Goal: Task Accomplishment & Management: Complete application form

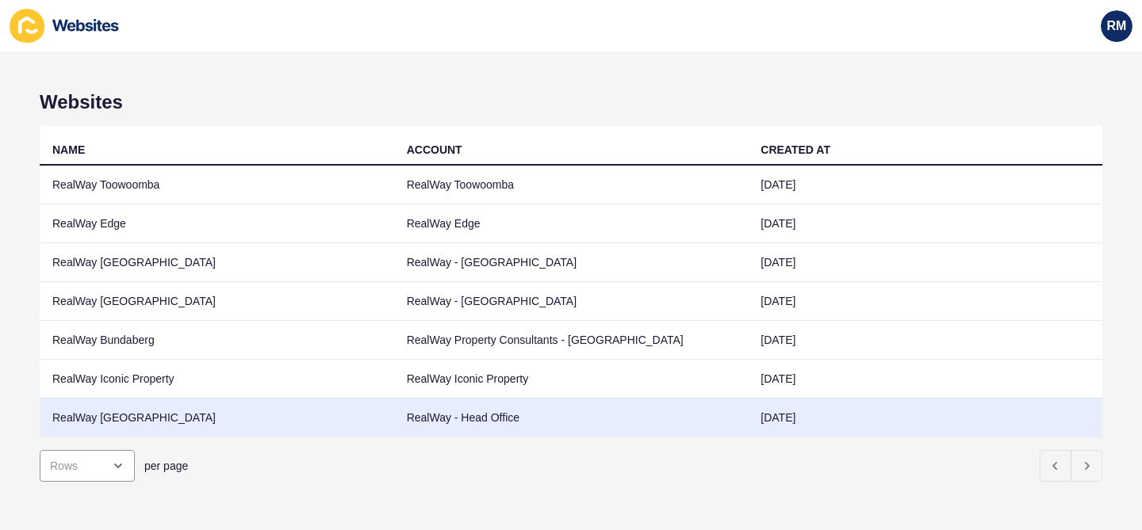
click at [270, 433] on td "RealWay [GEOGRAPHIC_DATA]" at bounding box center [217, 418] width 354 height 39
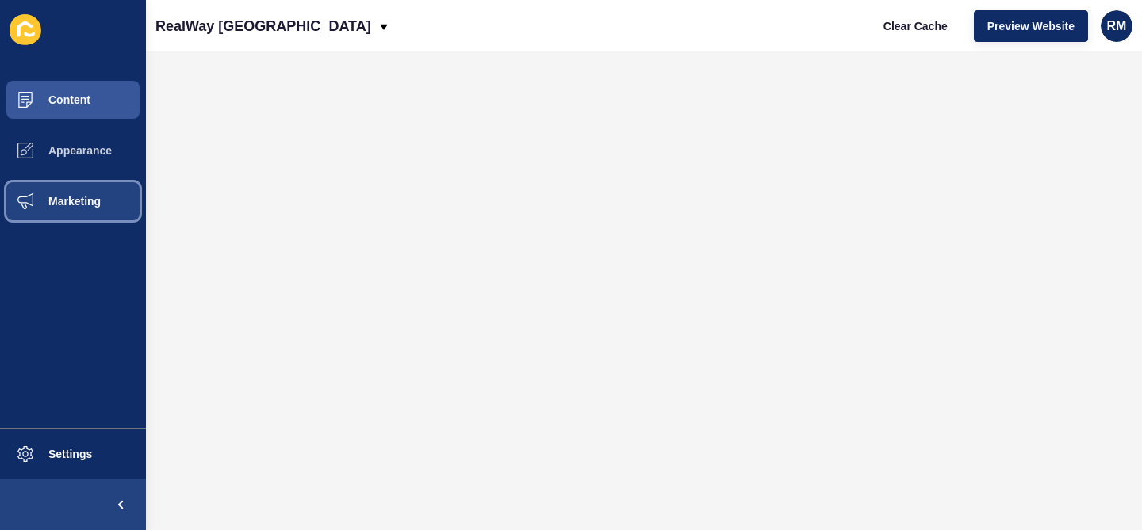
click at [85, 206] on span "Marketing" at bounding box center [49, 201] width 103 height 13
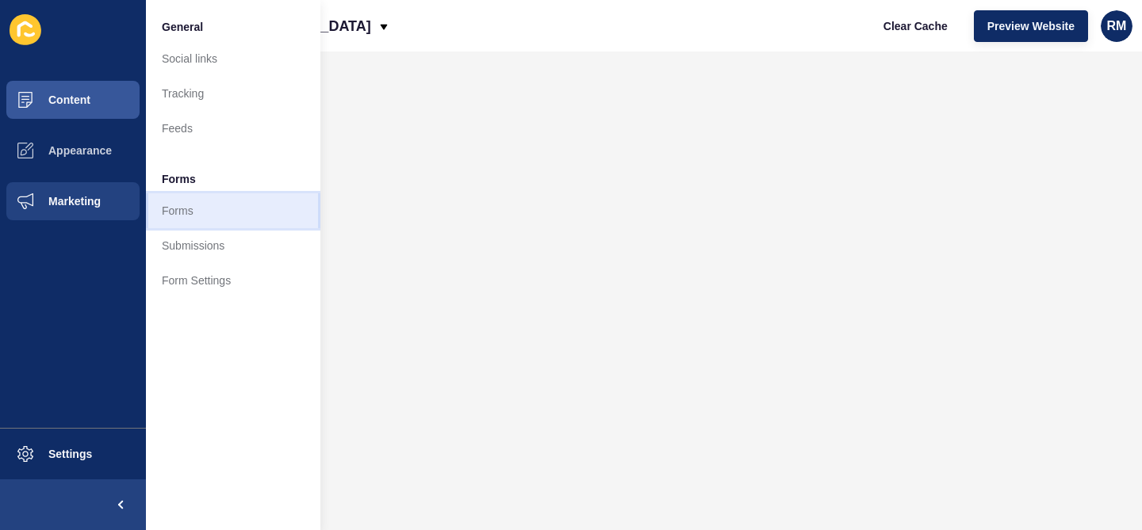
click at [194, 210] on link "Forms" at bounding box center [233, 210] width 174 height 35
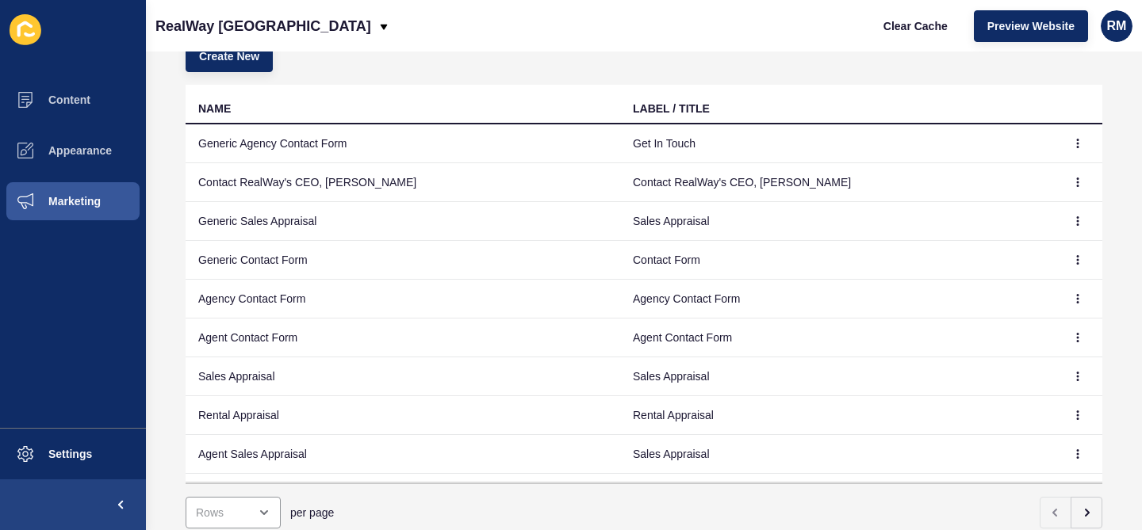
scroll to position [171, 0]
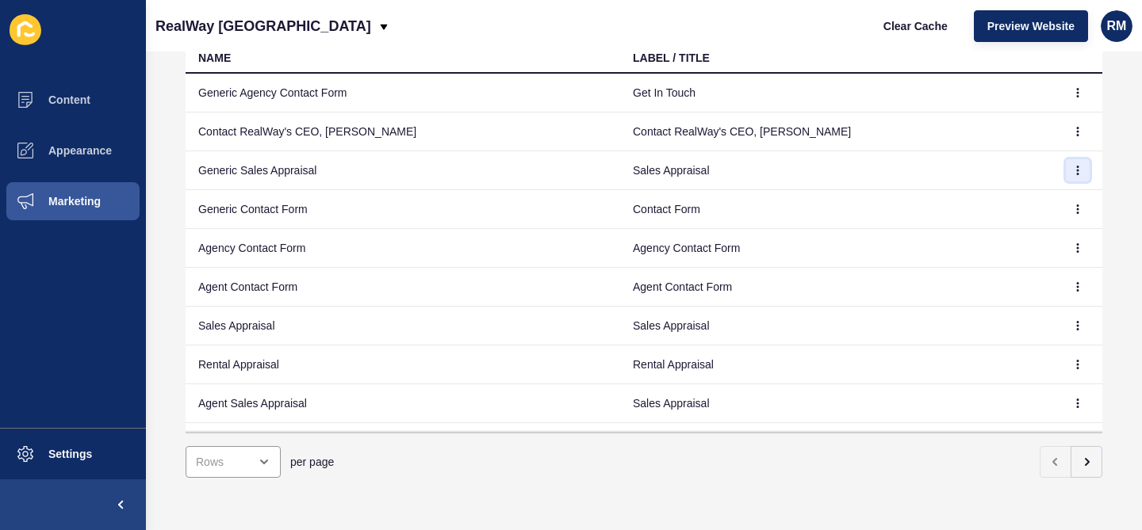
click at [1073, 166] on icon "button" at bounding box center [1078, 171] width 10 height 10
click at [1030, 209] on link "Edit" at bounding box center [1033, 202] width 111 height 35
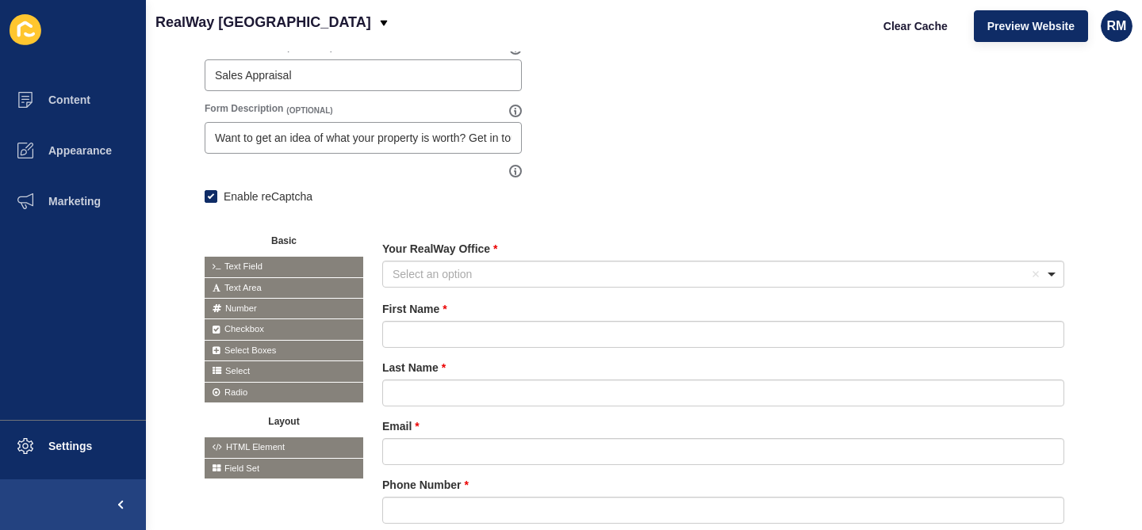
scroll to position [281, 0]
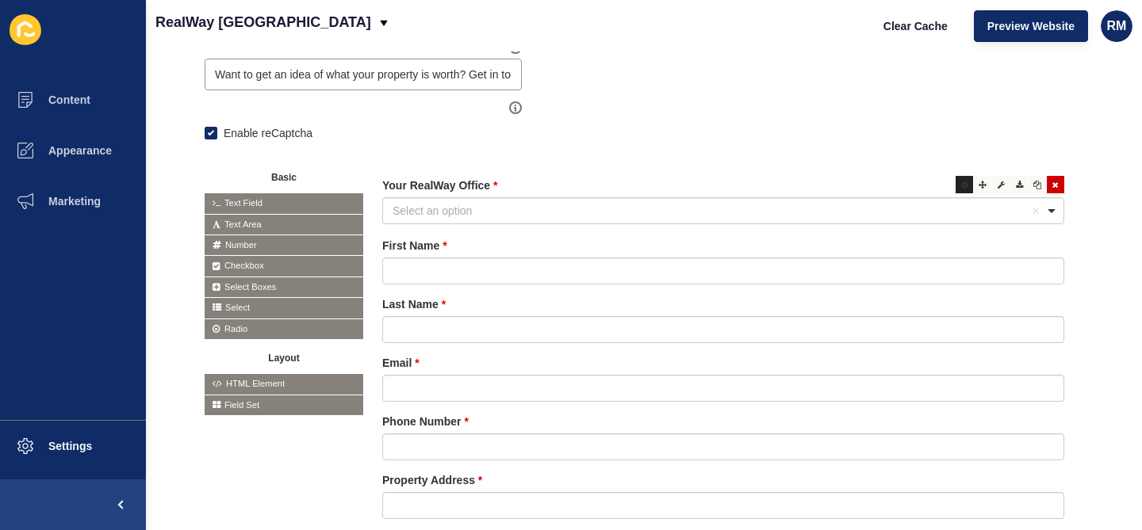
click at [965, 192] on div at bounding box center [963, 184] width 17 height 17
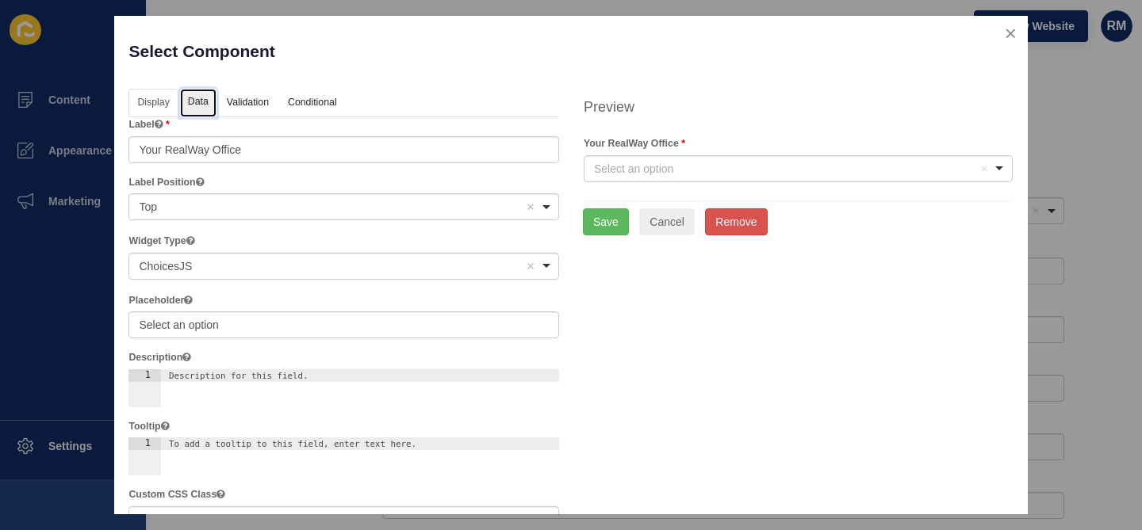
click at [189, 105] on link "Data" at bounding box center [198, 103] width 36 height 29
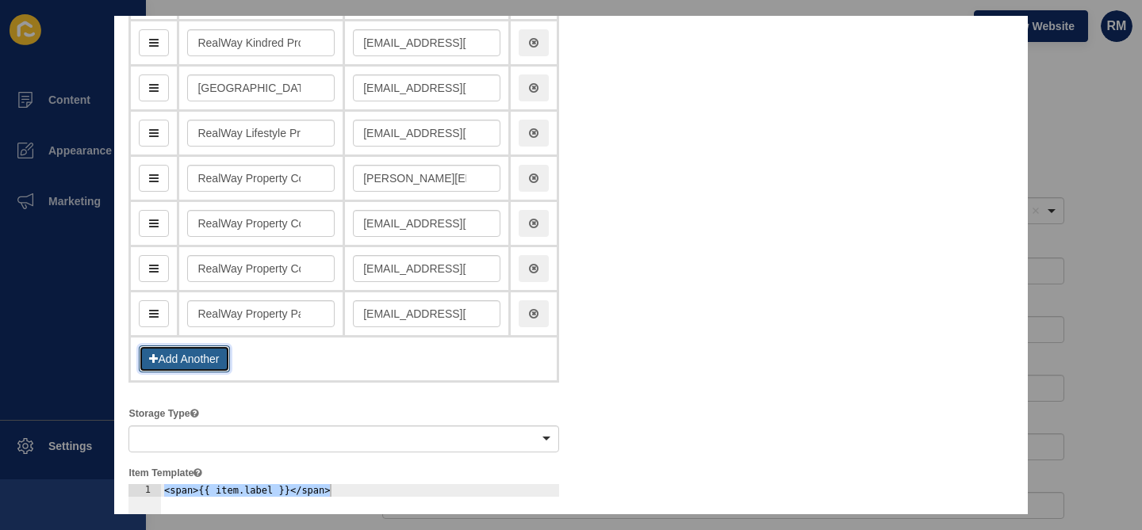
click at [202, 369] on button "Add Another" at bounding box center [184, 359] width 90 height 27
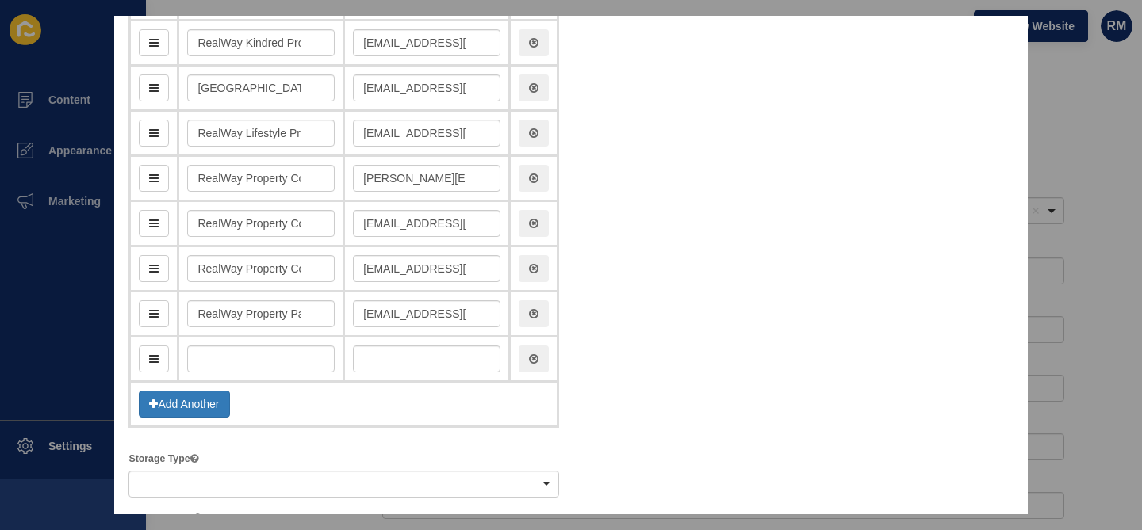
scroll to position [438, 0]
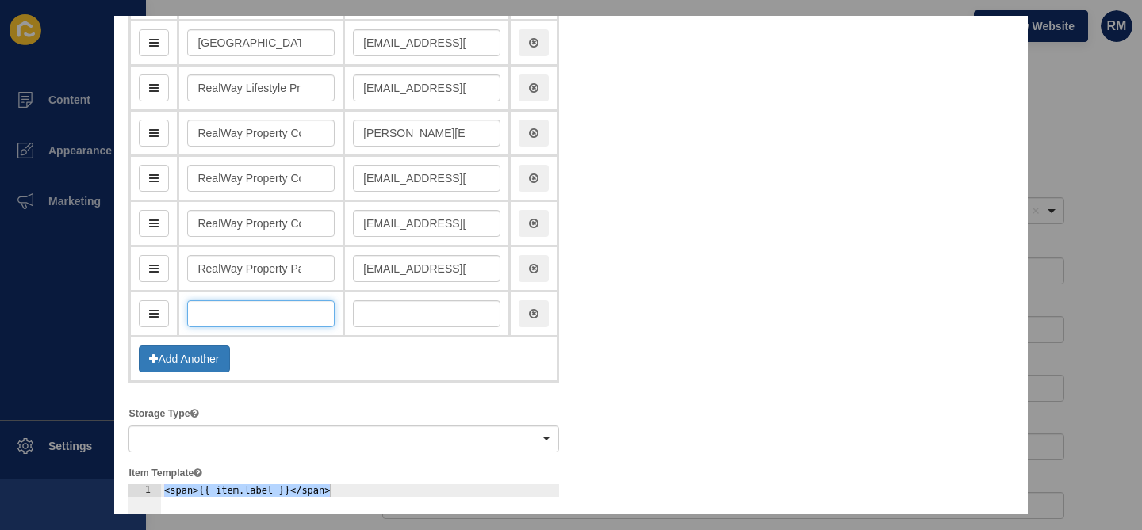
click at [271, 321] on input "text" at bounding box center [260, 313] width 147 height 27
type input "I"
type input "i"
type input "I'm"
type input "im"
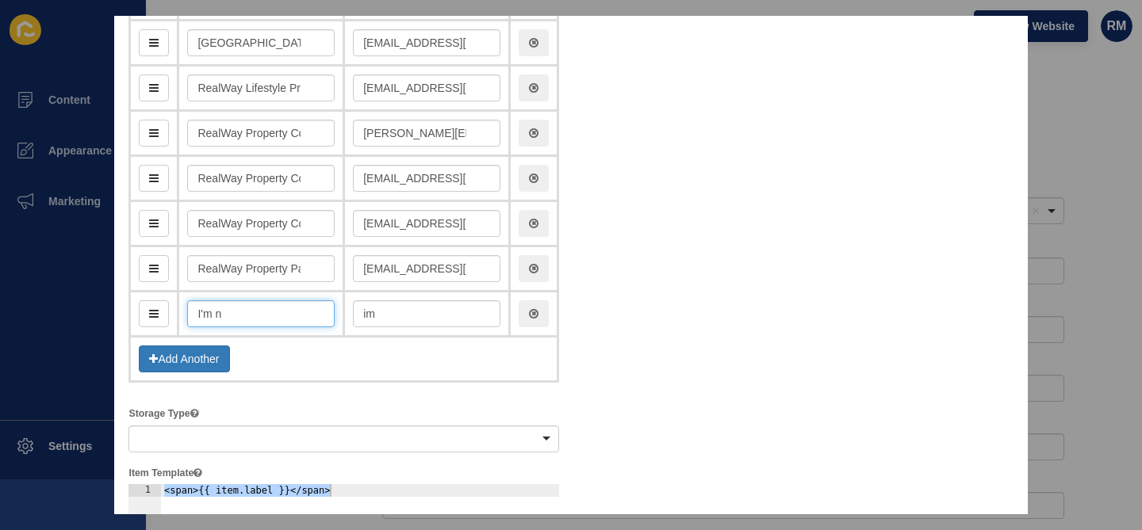
type input "I'm nb"
type input "imNb"
type input "I'm nbo"
type input "imNbo"
type input "I'm nbot"
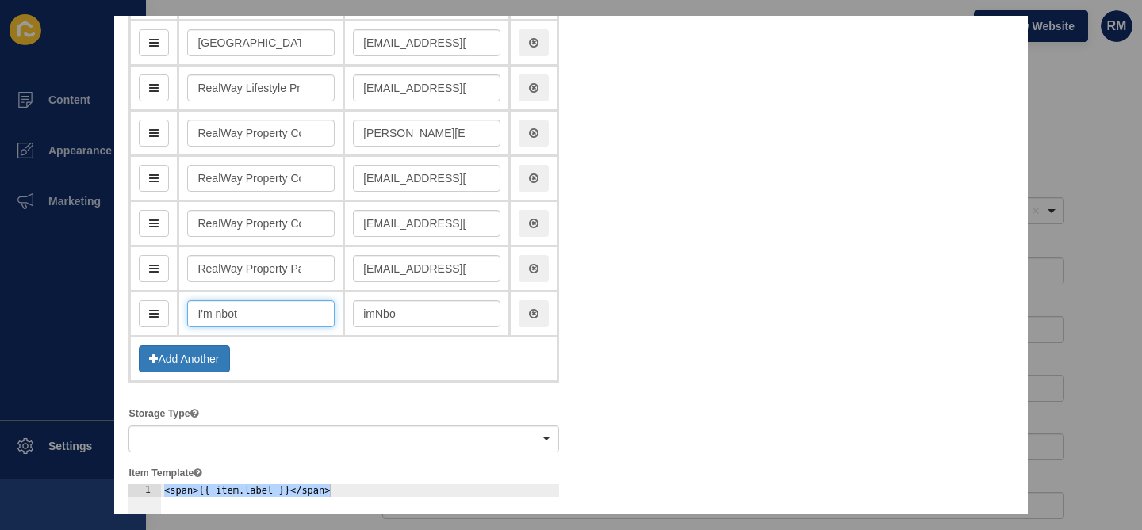
type input "imNbot"
type input "I'm nbo"
type input "imNbo"
type input "I'm n"
type input "imN"
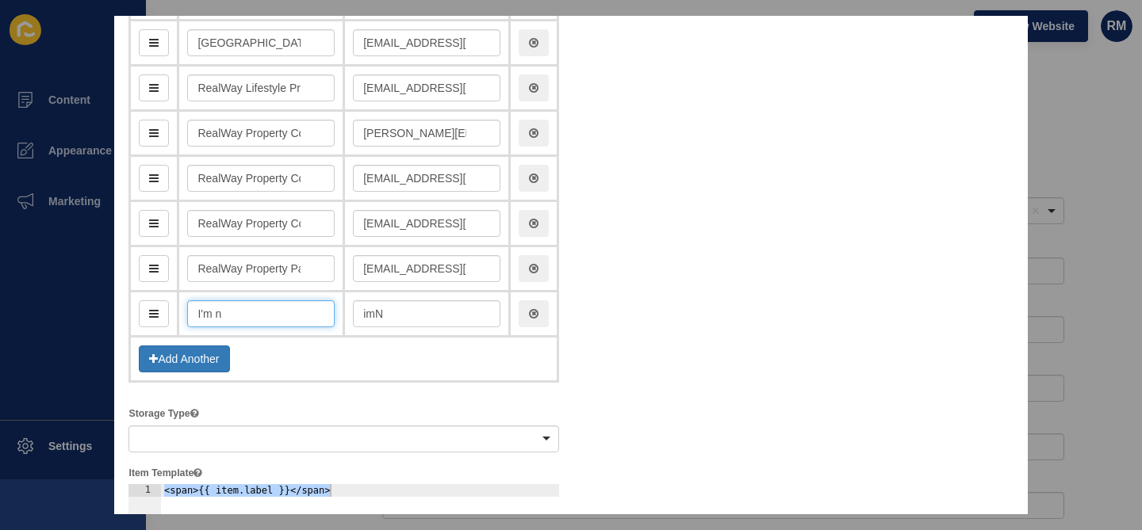
type input "I'm no"
type input "imNo"
type input "I'm not"
type input "imNot"
type input "I'm not s"
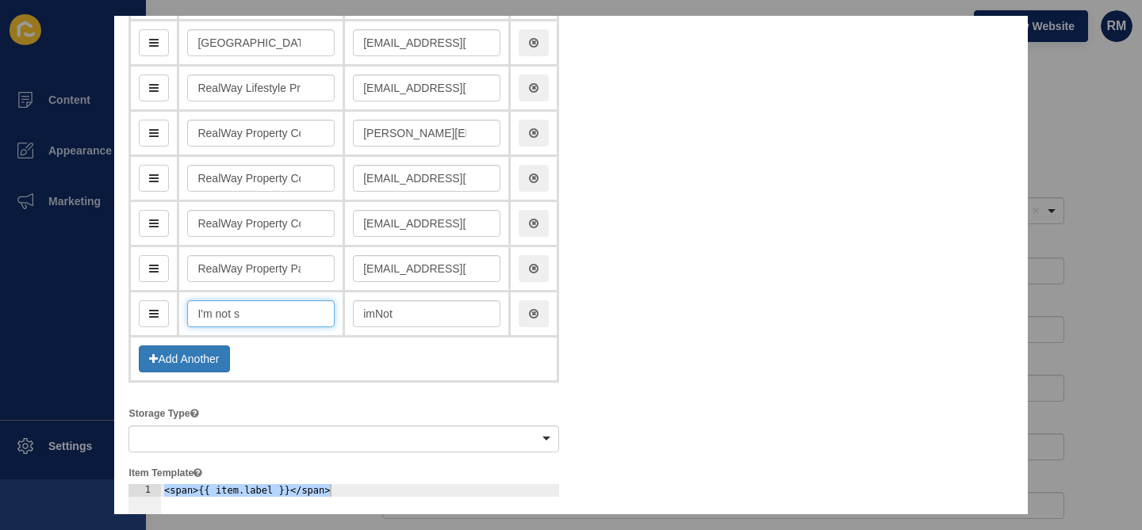
type input "imNotS"
type input "I'm not sur"
type input "imNotSur"
type input "I'm not sure"
type input "imNotSure"
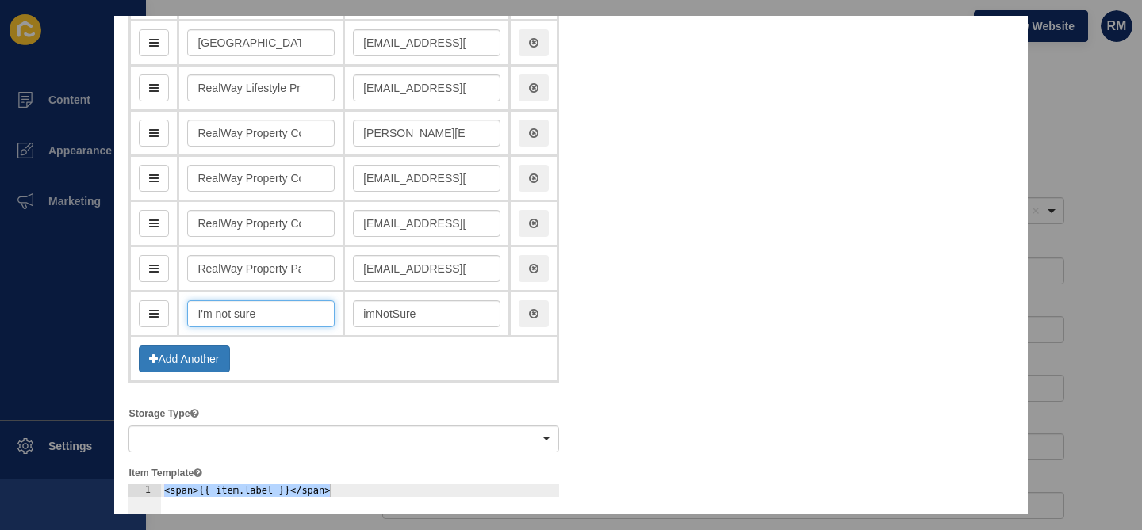
type input "I'm not sure"
drag, startPoint x: 428, startPoint y: 313, endPoint x: 332, endPoint y: 312, distance: 95.9
click at [332, 312] on tr "I'm not sure imNotSure" at bounding box center [344, 314] width 428 height 45
type input "[EMAIL_ADDRESS][DOMAIN_NAME]"
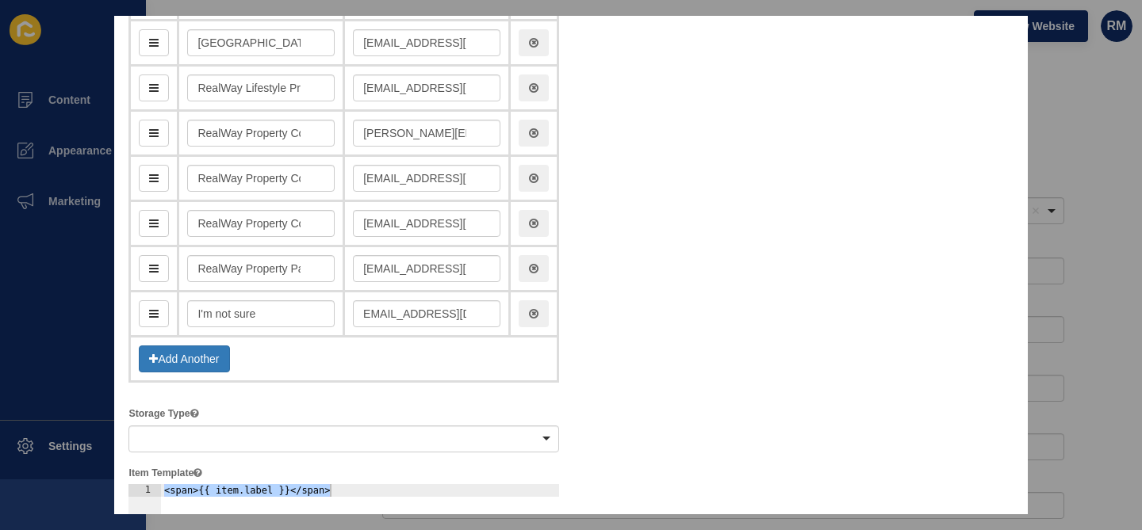
click at [675, 273] on div "Display Data Validation API Conditional Logic Layout Label Your RealWay Office …" at bounding box center [571, 485] width 908 height 1669
drag, startPoint x: 161, startPoint y: 308, endPoint x: 169, endPoint y: 107, distance: 201.5
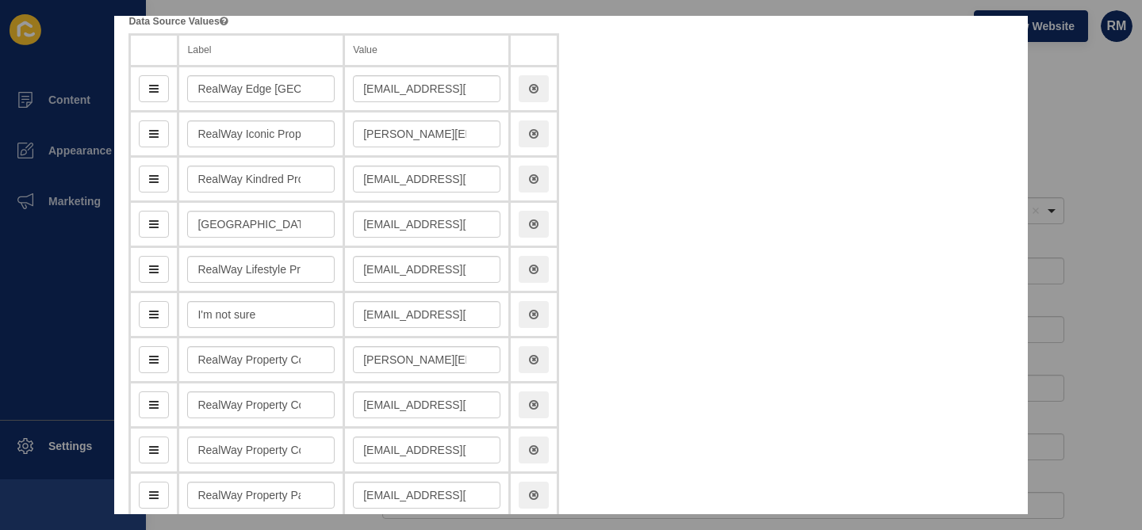
scroll to position [204, 0]
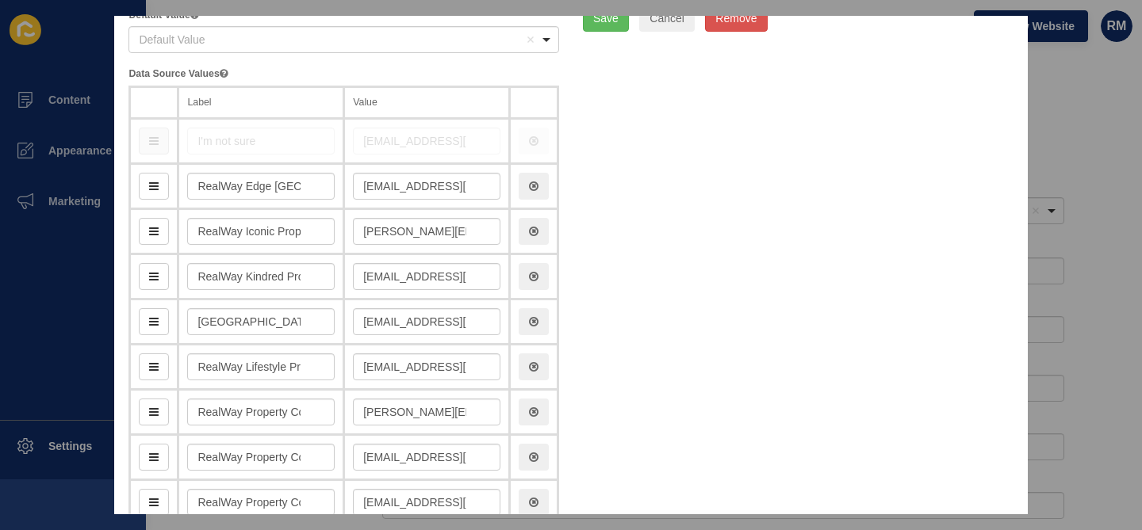
drag, startPoint x: 152, startPoint y: 370, endPoint x: 166, endPoint y: 138, distance: 232.7
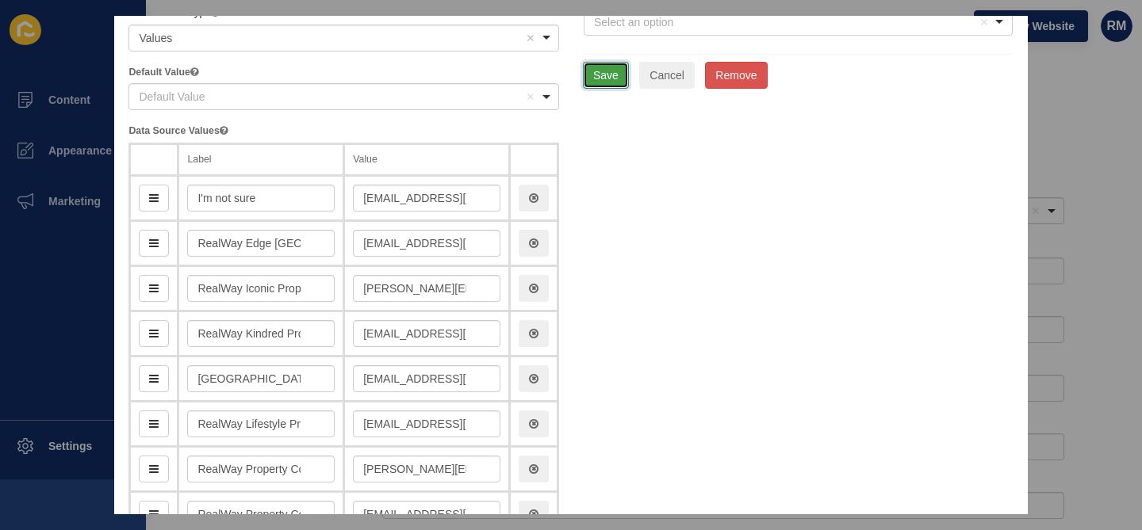
click at [608, 79] on button "Save" at bounding box center [606, 75] width 46 height 27
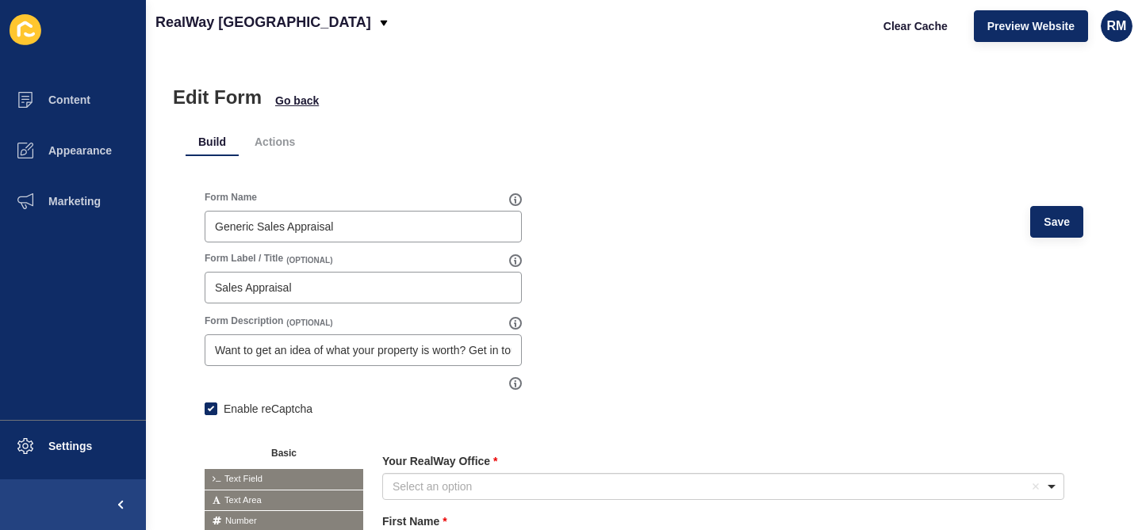
scroll to position [0, 0]
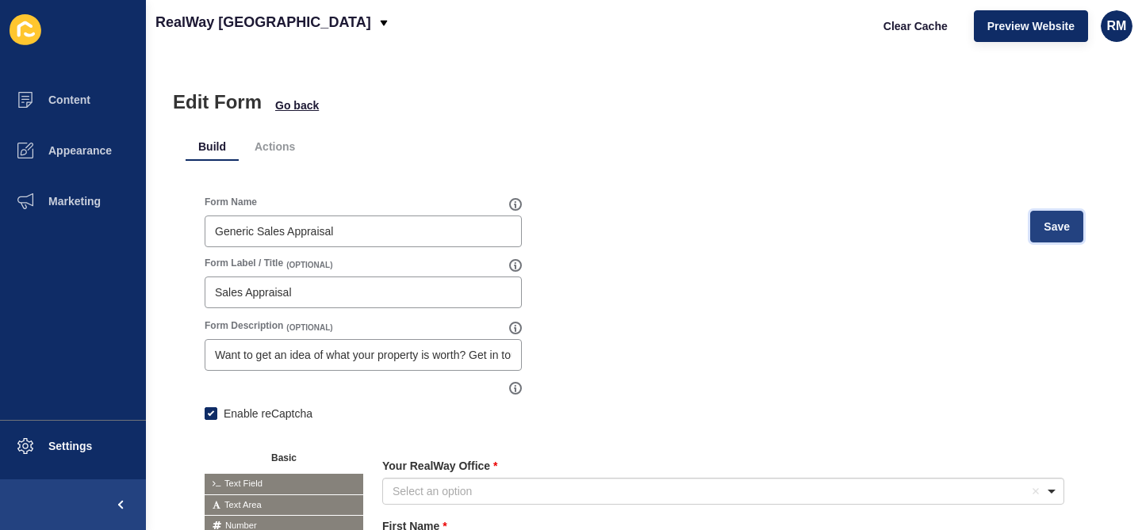
click at [1048, 212] on button "Save" at bounding box center [1056, 227] width 53 height 32
click at [1021, 25] on span "Preview Website" at bounding box center [1030, 26] width 87 height 16
click at [291, 98] on span "Go back" at bounding box center [297, 106] width 44 height 16
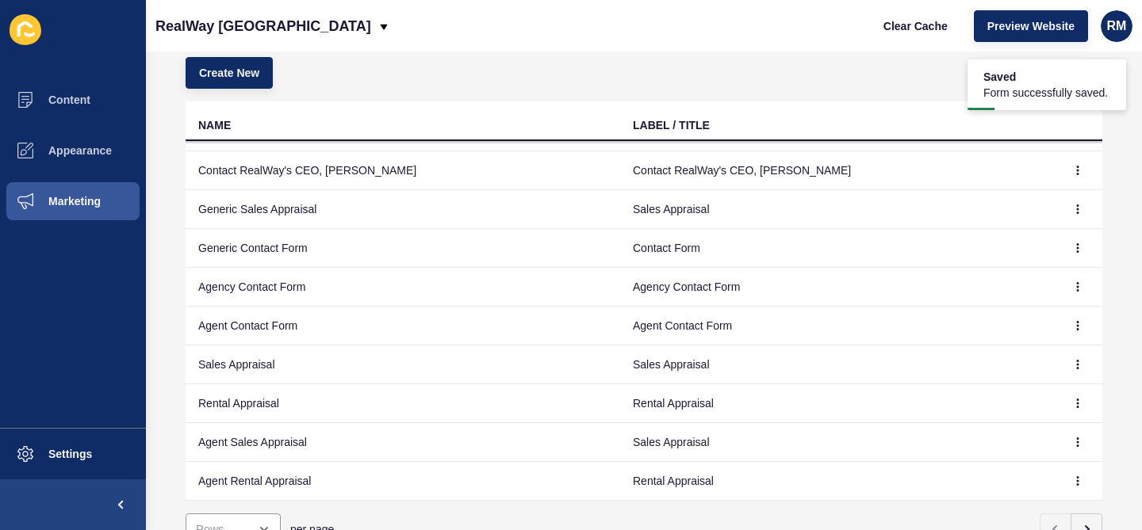
scroll to position [171, 0]
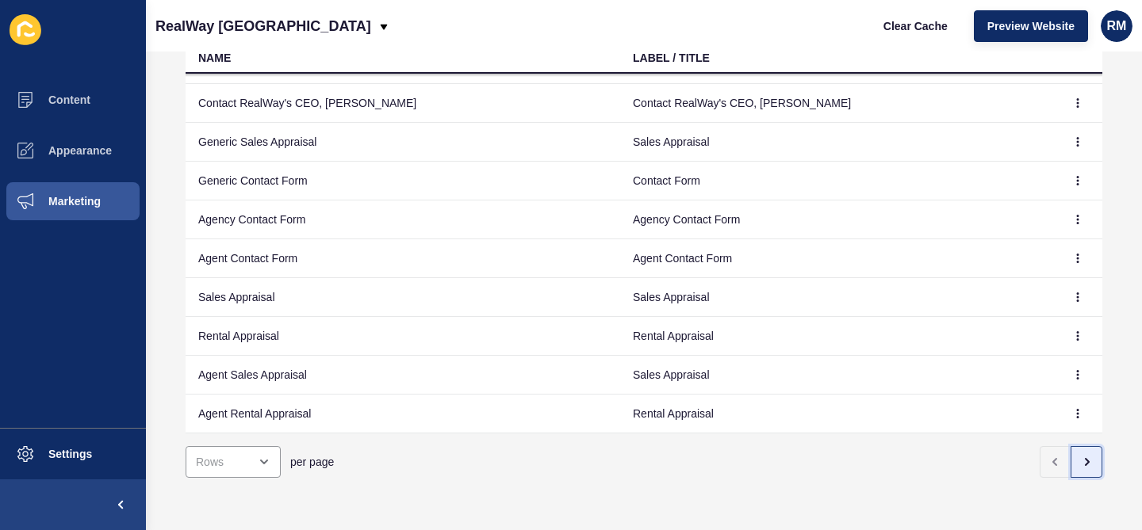
click at [1096, 465] on button "button" at bounding box center [1086, 462] width 32 height 32
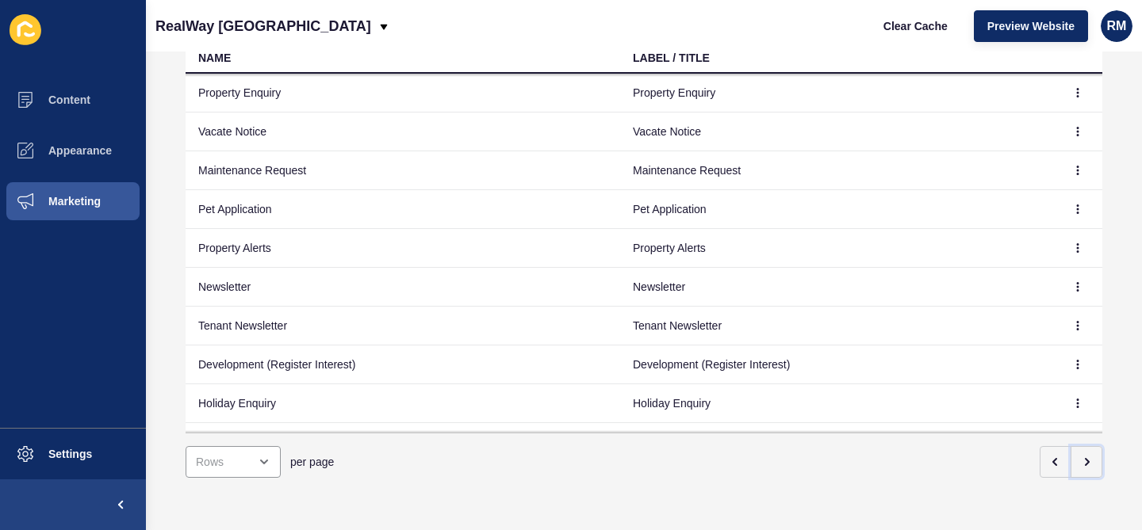
scroll to position [29, 0]
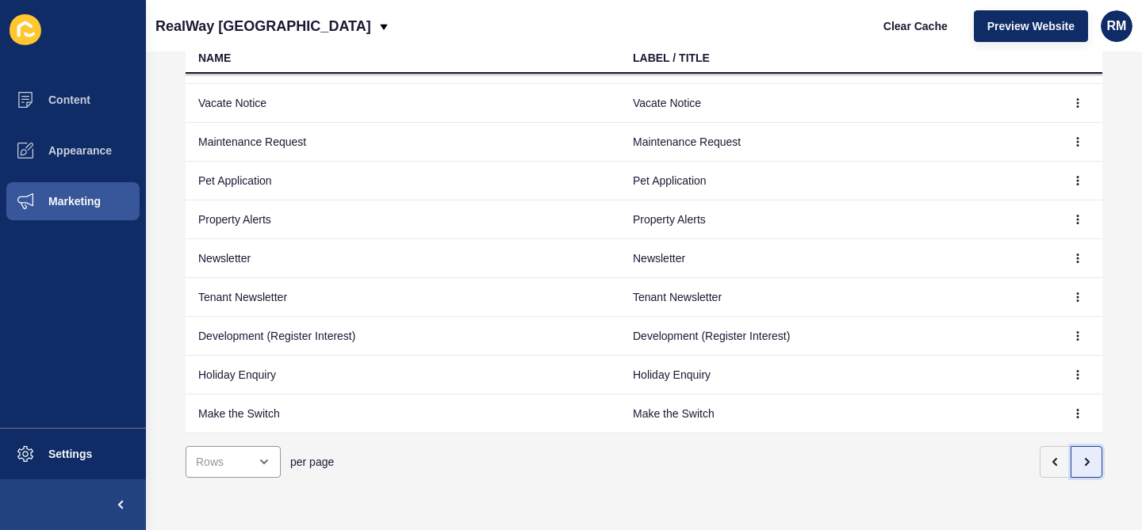
click at [1095, 463] on button "button" at bounding box center [1086, 462] width 32 height 32
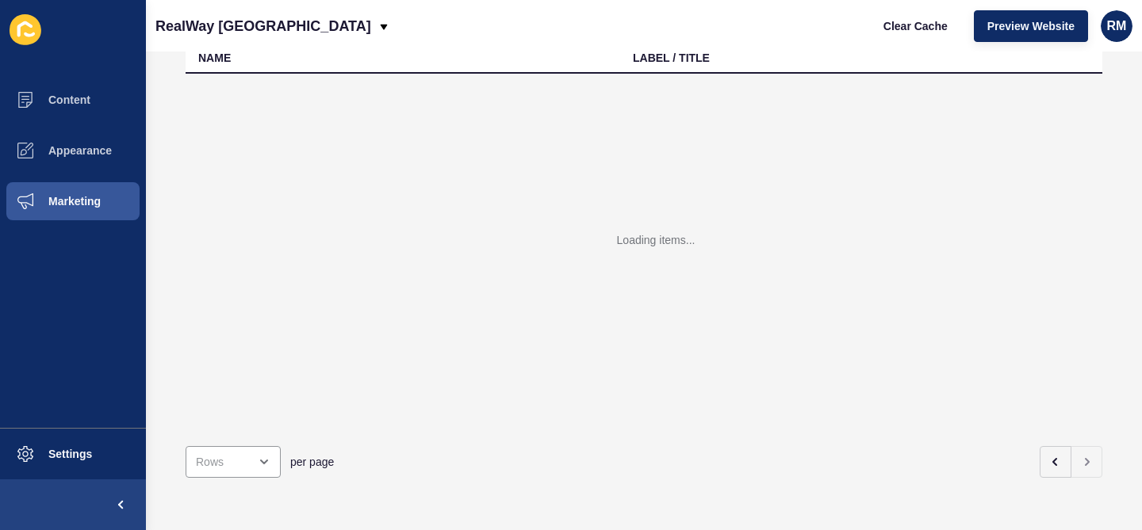
scroll to position [0, 0]
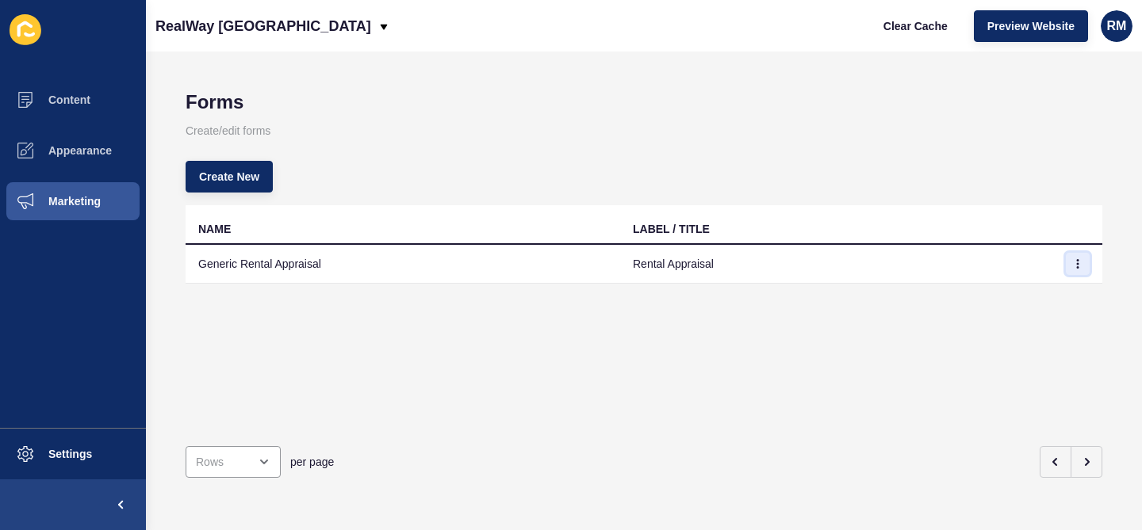
click at [1081, 254] on button "button" at bounding box center [1077, 264] width 24 height 22
click at [1012, 301] on link "Edit" at bounding box center [1033, 295] width 111 height 35
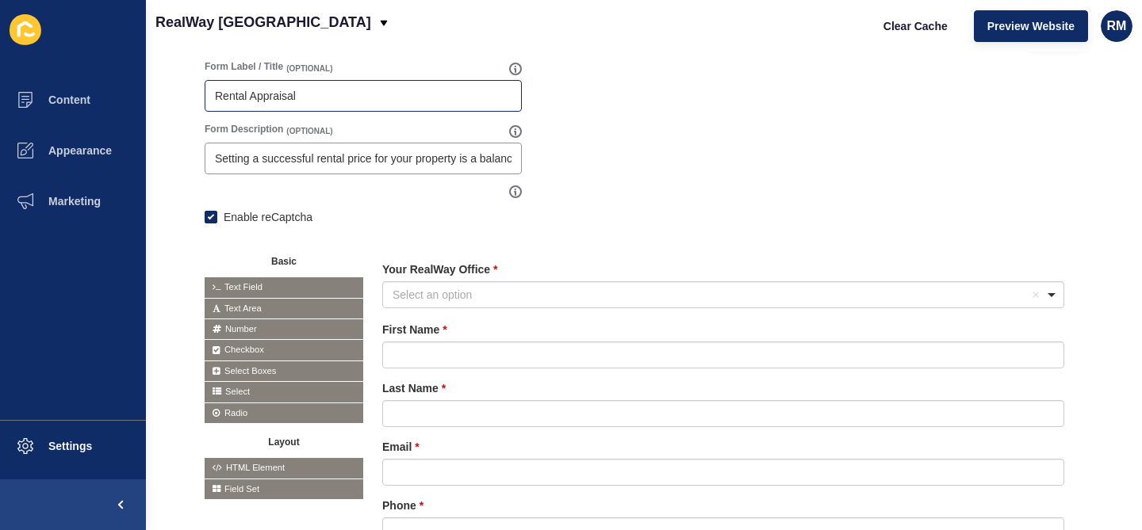
scroll to position [264, 0]
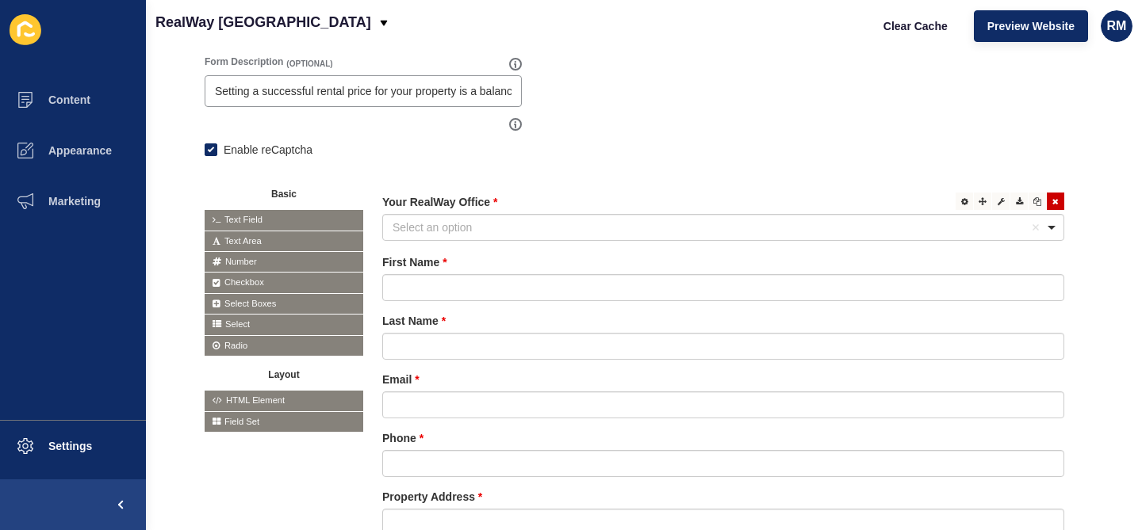
click at [954, 205] on div "Edit Edit" at bounding box center [1008, 201] width 109 height 17
click at [960, 205] on div at bounding box center [963, 201] width 17 height 17
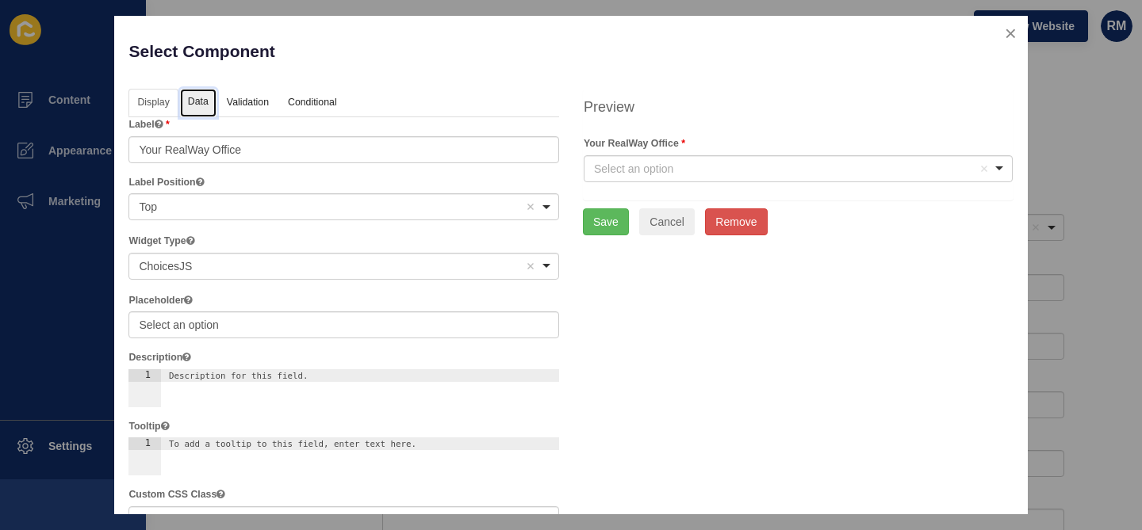
click at [191, 98] on link "Data" at bounding box center [198, 103] width 36 height 29
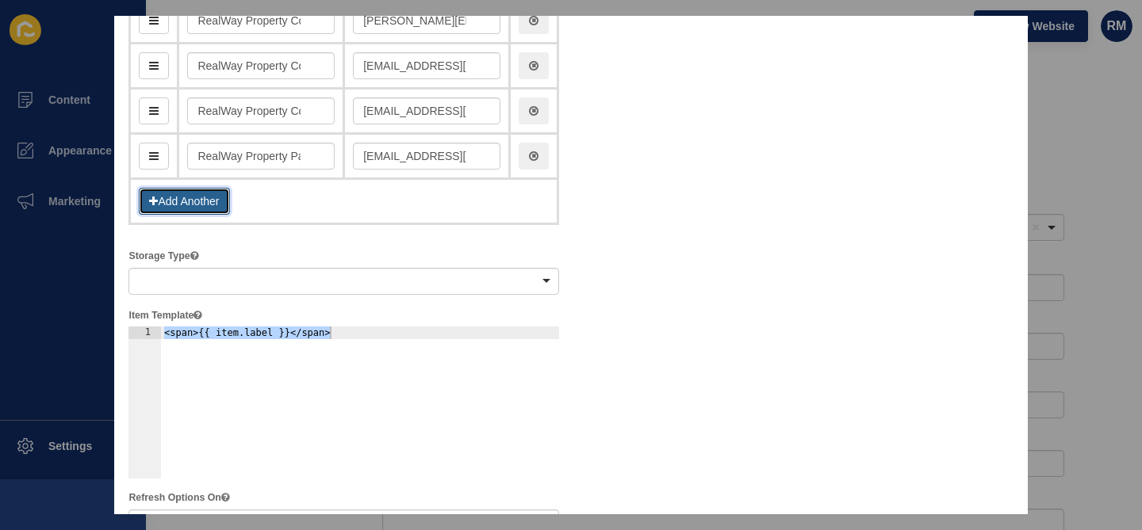
click at [182, 202] on button "Add Another" at bounding box center [184, 201] width 90 height 27
click at [270, 182] on td "Add Another" at bounding box center [344, 201] width 428 height 45
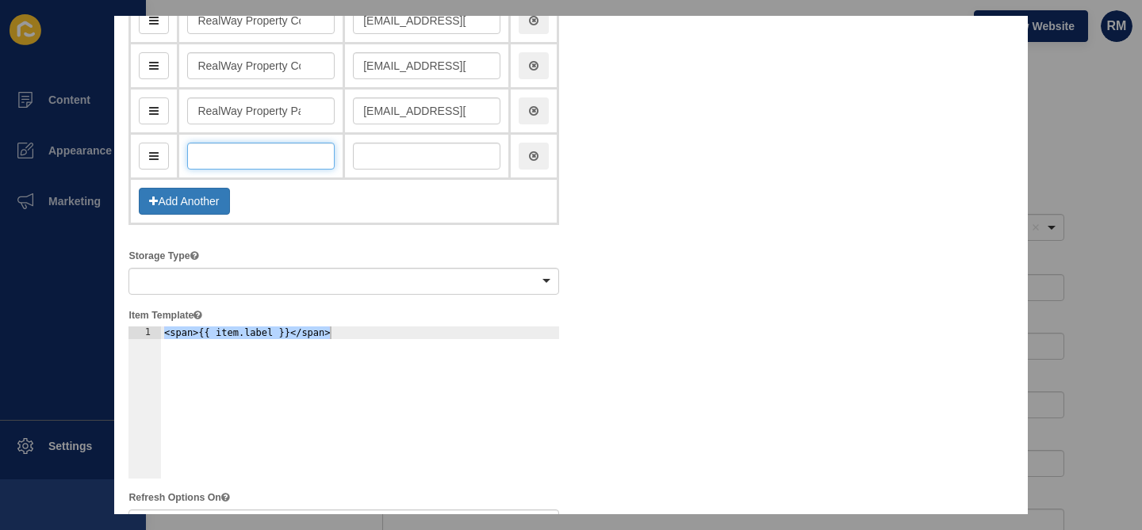
click at [285, 159] on input "text" at bounding box center [260, 156] width 147 height 27
type input "I'"
type input "i"
type input "I'm"
type input "im"
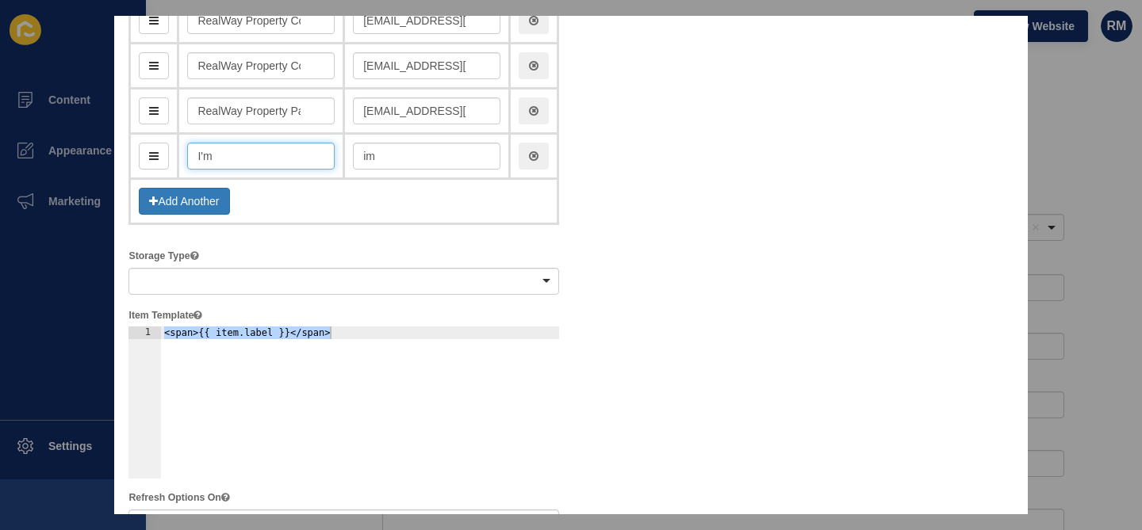
type input "I'm n"
type input "imN"
type input "I'm not"
type input "imNot"
type input "I'm not su"
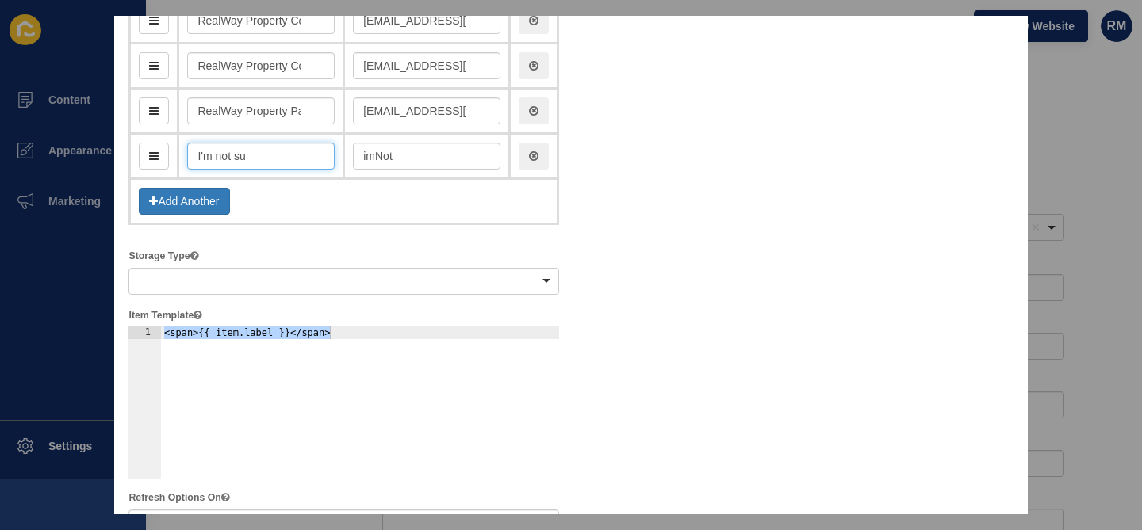
type input "imNotSu"
type input "I'm not sur"
type input "imNotSur"
type input "I'm not sure"
type input "imNotSure"
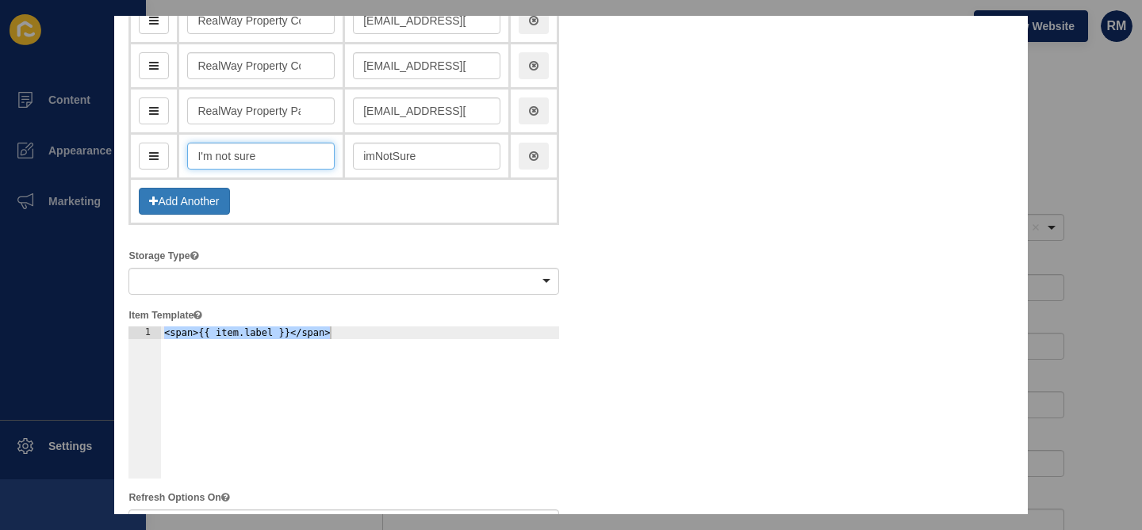
type input "I'm not sure"
type input "r"
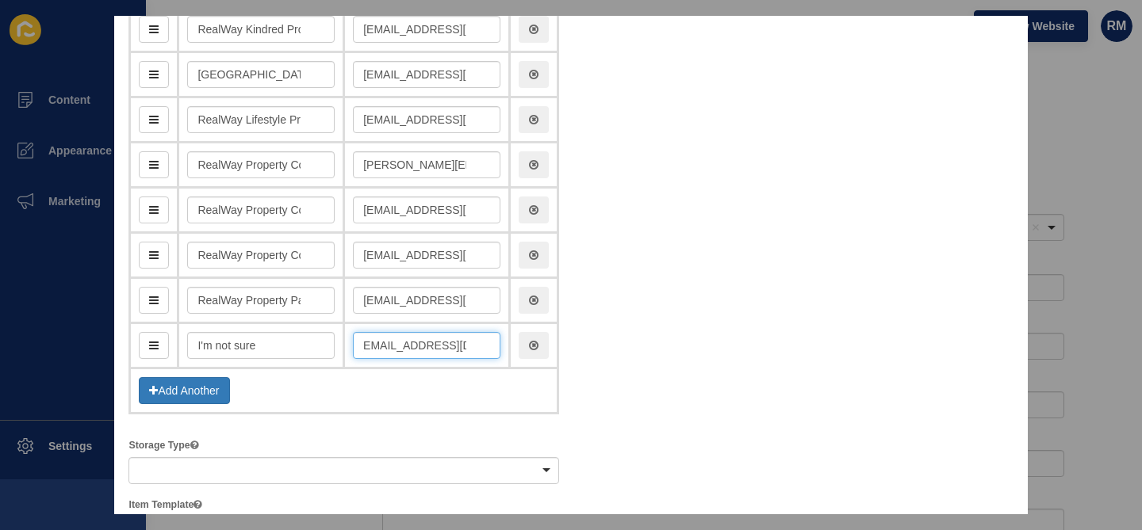
scroll to position [346, 0]
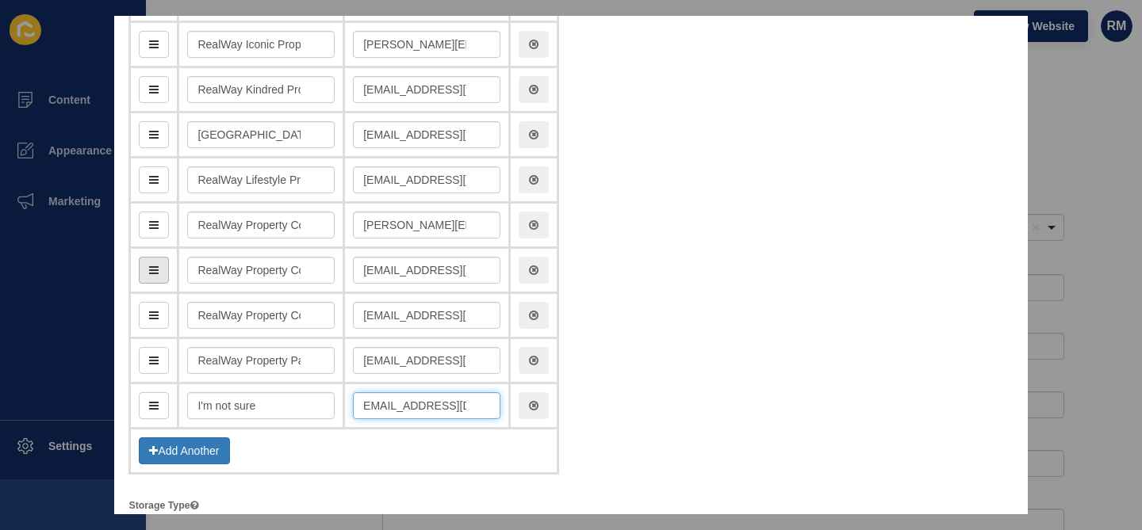
type input "[EMAIL_ADDRESS][DOMAIN_NAME]"
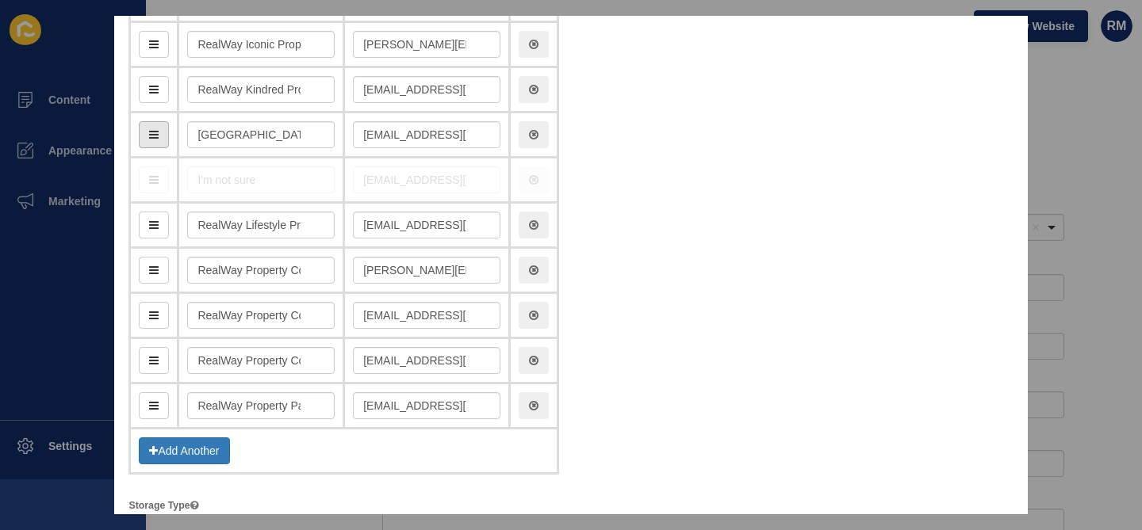
drag, startPoint x: 159, startPoint y: 397, endPoint x: 163, endPoint y: 140, distance: 257.7
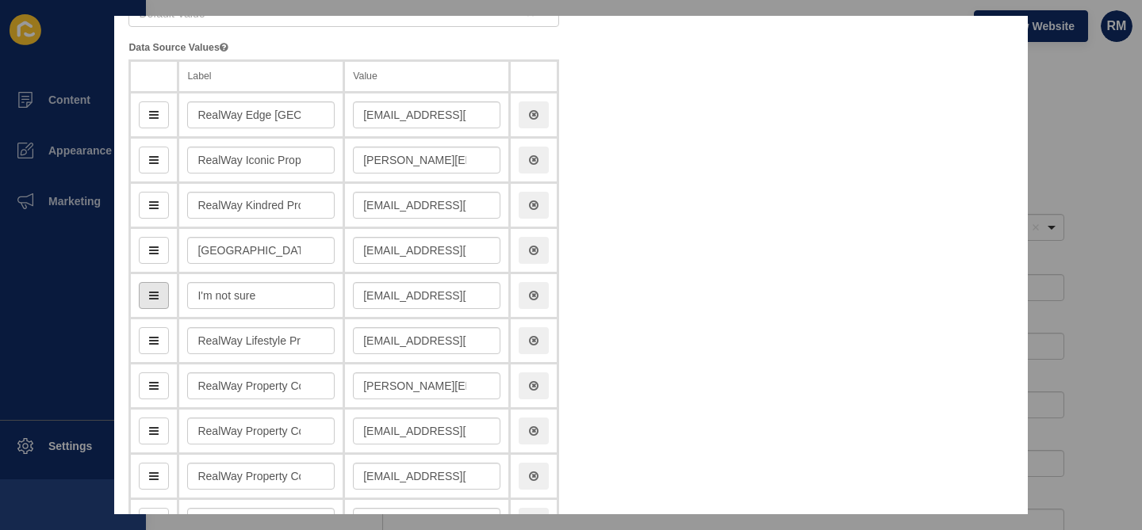
scroll to position [170, 0]
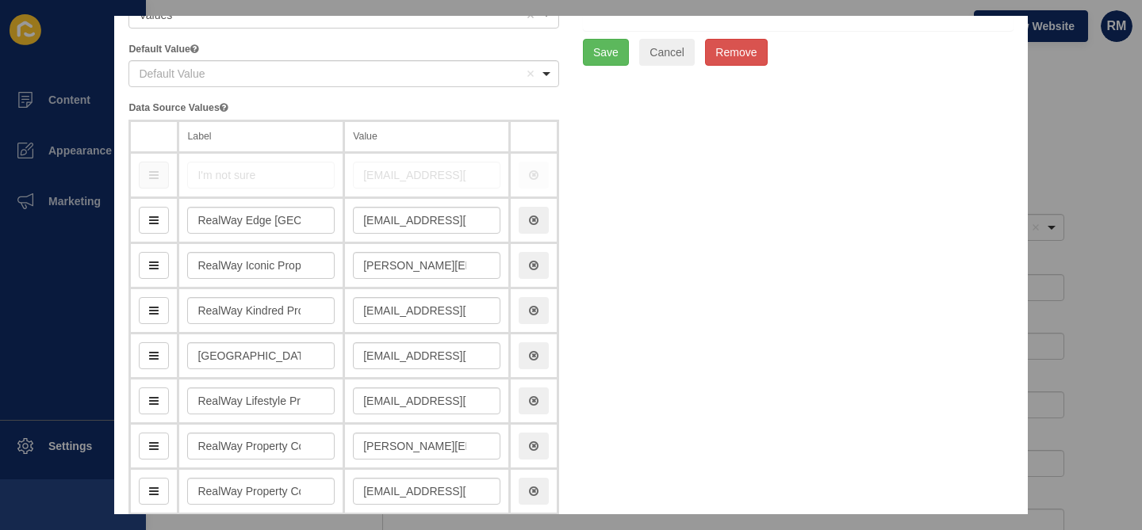
drag, startPoint x: 160, startPoint y: 354, endPoint x: 163, endPoint y: 171, distance: 183.1
click at [620, 60] on button "Save" at bounding box center [606, 52] width 46 height 27
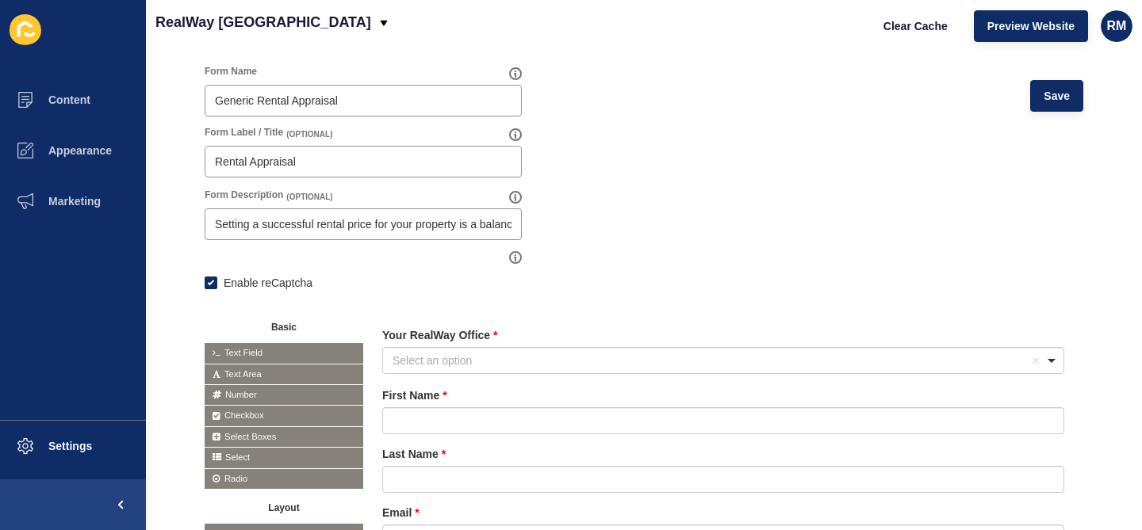
scroll to position [0, 0]
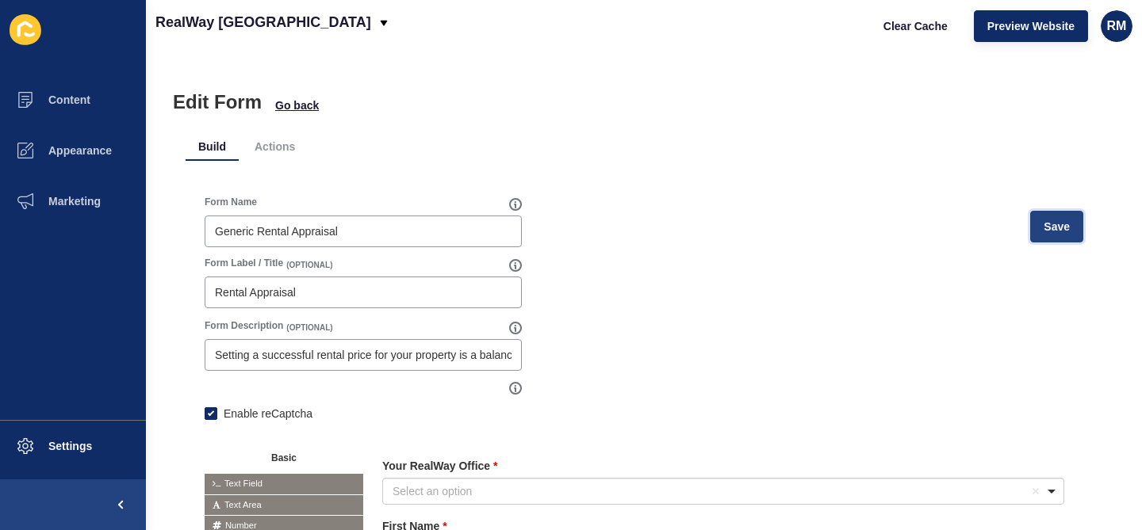
click at [1061, 238] on button "Save" at bounding box center [1056, 227] width 53 height 32
click at [311, 105] on span "Go back" at bounding box center [297, 106] width 44 height 16
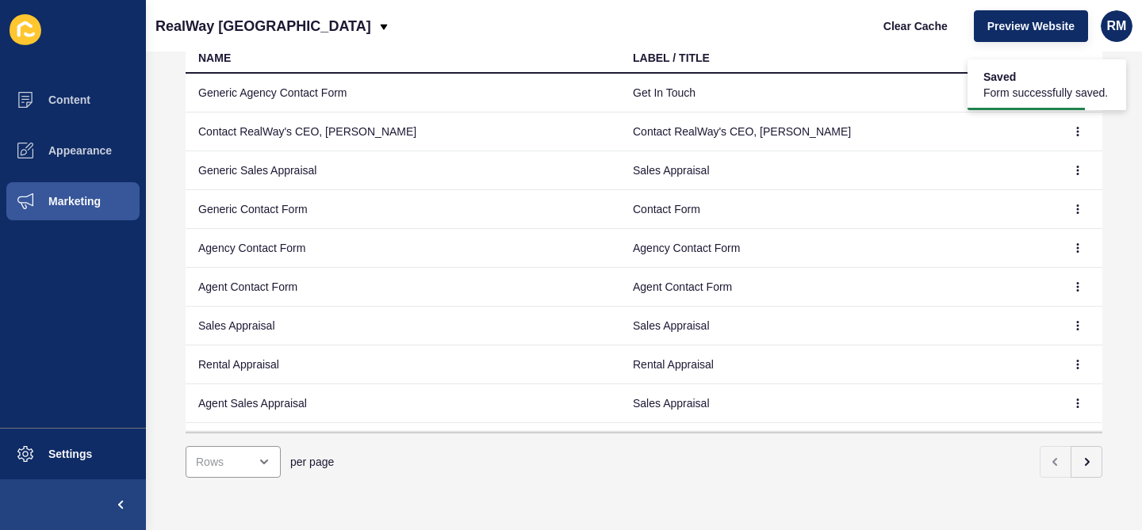
scroll to position [63, 0]
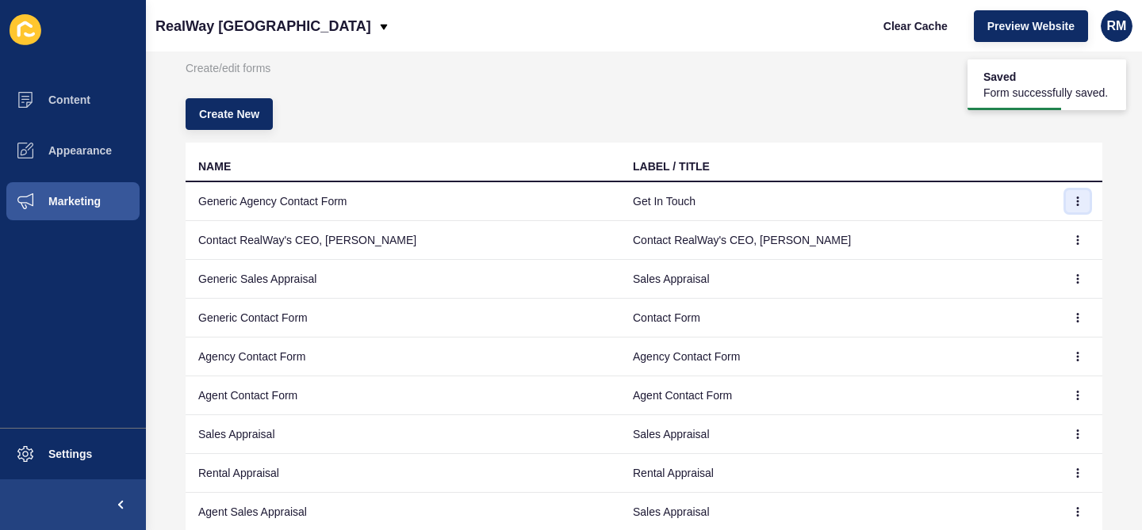
click at [1073, 195] on button "button" at bounding box center [1077, 201] width 24 height 22
click at [1031, 234] on link "Edit" at bounding box center [1033, 233] width 111 height 35
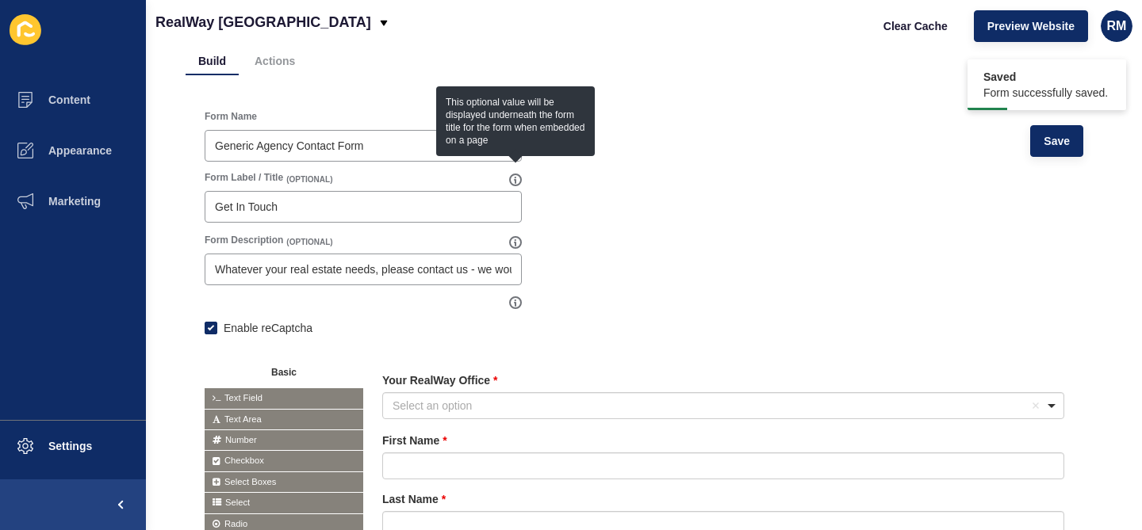
scroll to position [161, 0]
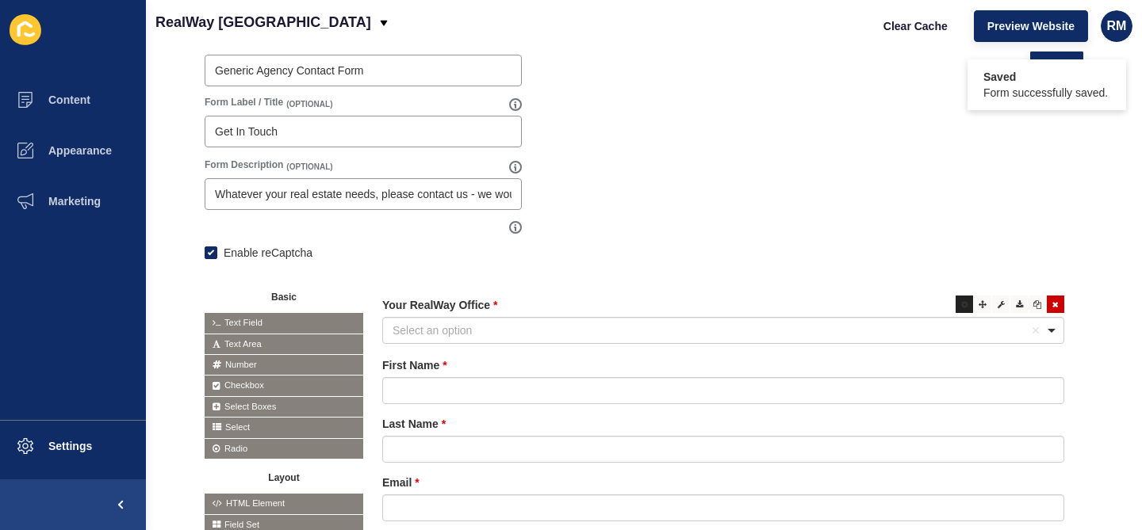
click at [971, 310] on div at bounding box center [963, 304] width 17 height 17
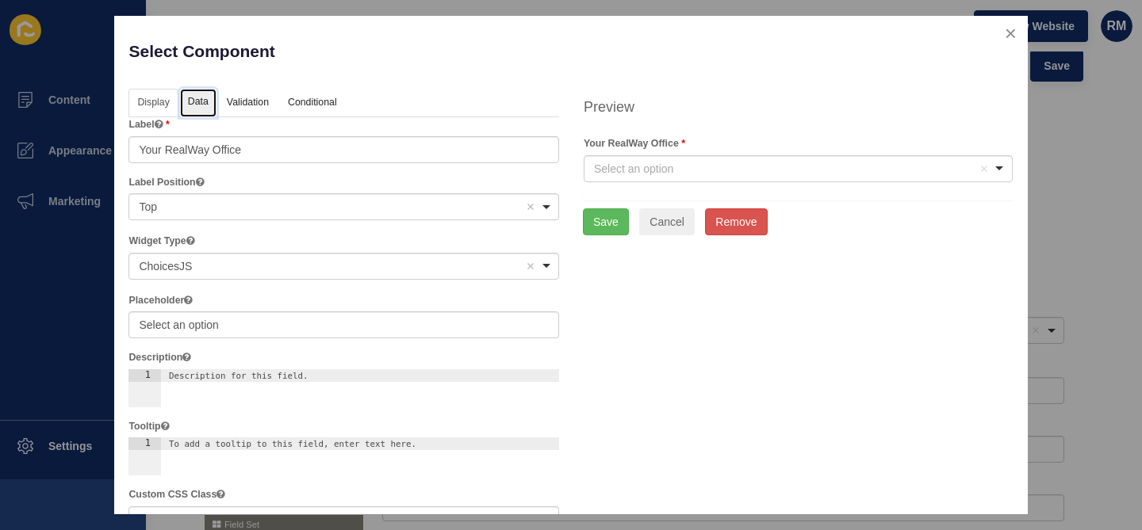
click at [212, 103] on link "Data" at bounding box center [198, 103] width 36 height 29
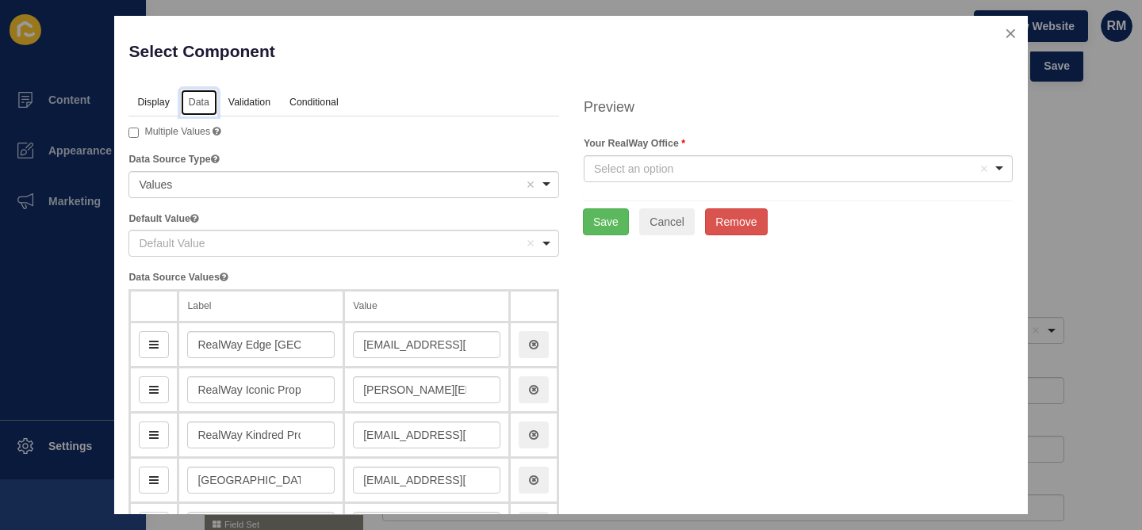
scroll to position [381, 0]
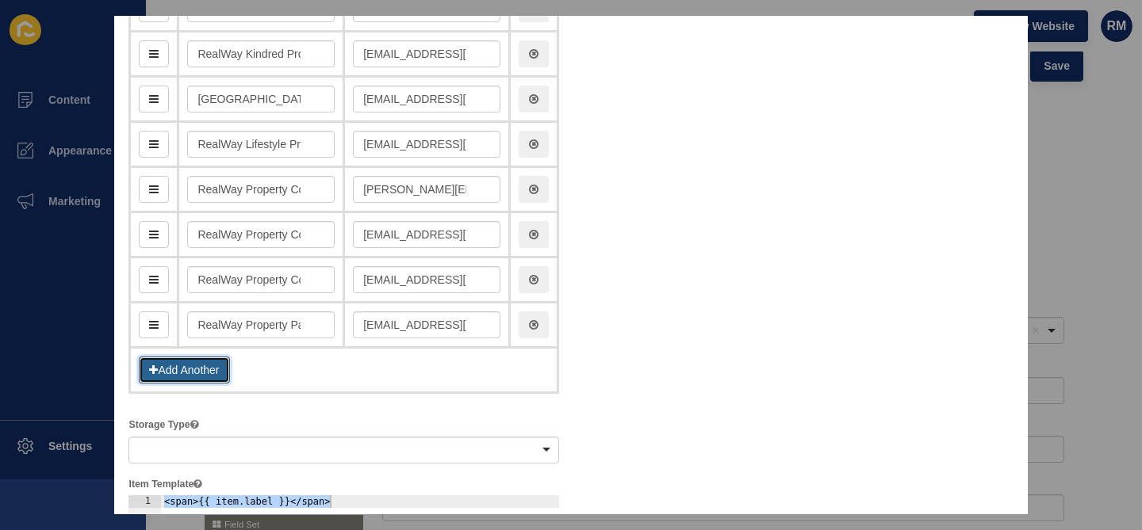
click at [192, 372] on button "Add Another" at bounding box center [184, 370] width 90 height 27
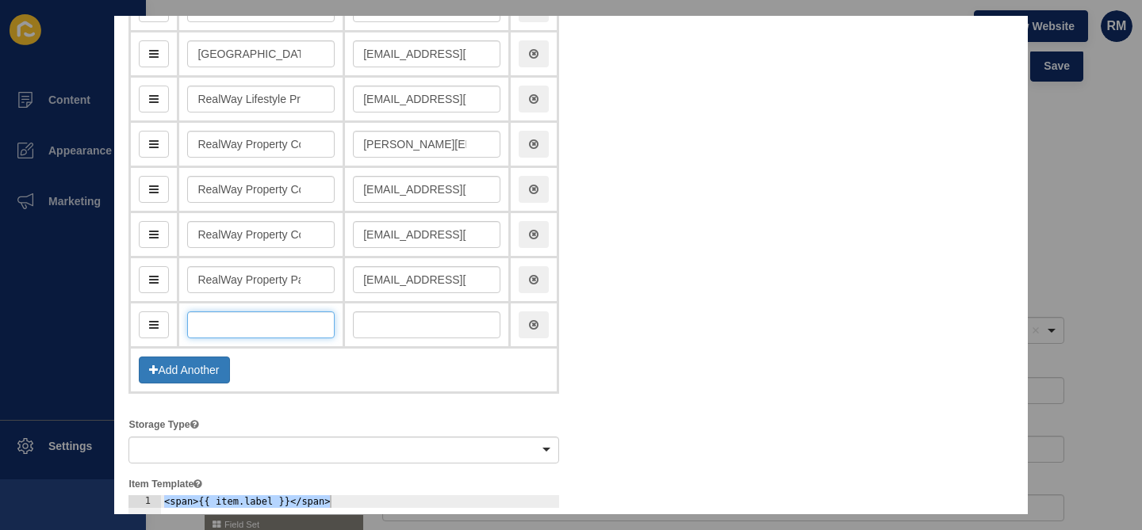
click at [281, 324] on input "text" at bounding box center [260, 325] width 147 height 27
type input "I'm not sure"
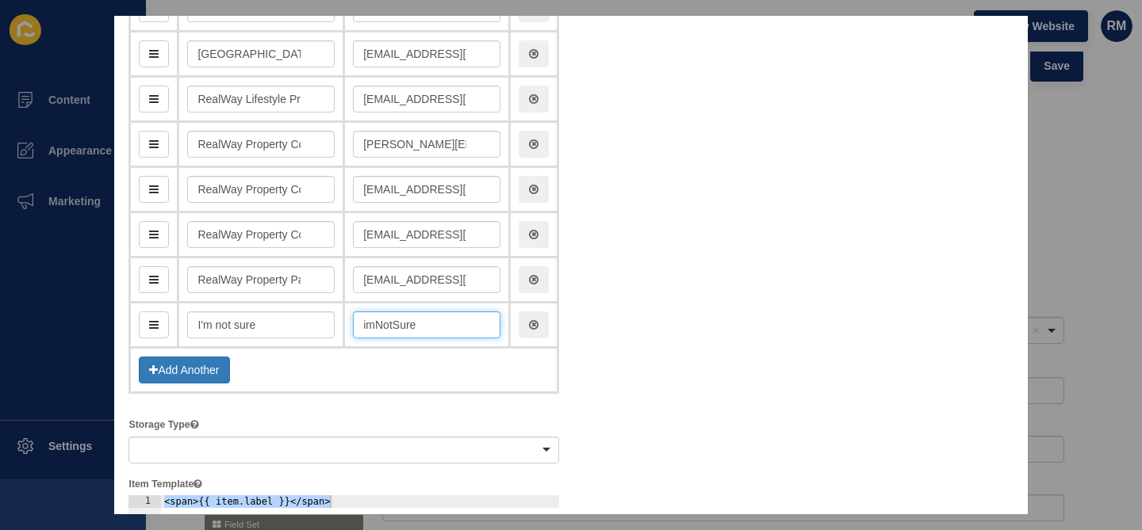
drag, startPoint x: 413, startPoint y: 330, endPoint x: 335, endPoint y: 330, distance: 78.5
click at [335, 330] on tr "I'm not sure imNotSure" at bounding box center [344, 325] width 428 height 45
type input "[EMAIL_ADDRESS][DOMAIN_NAME]"
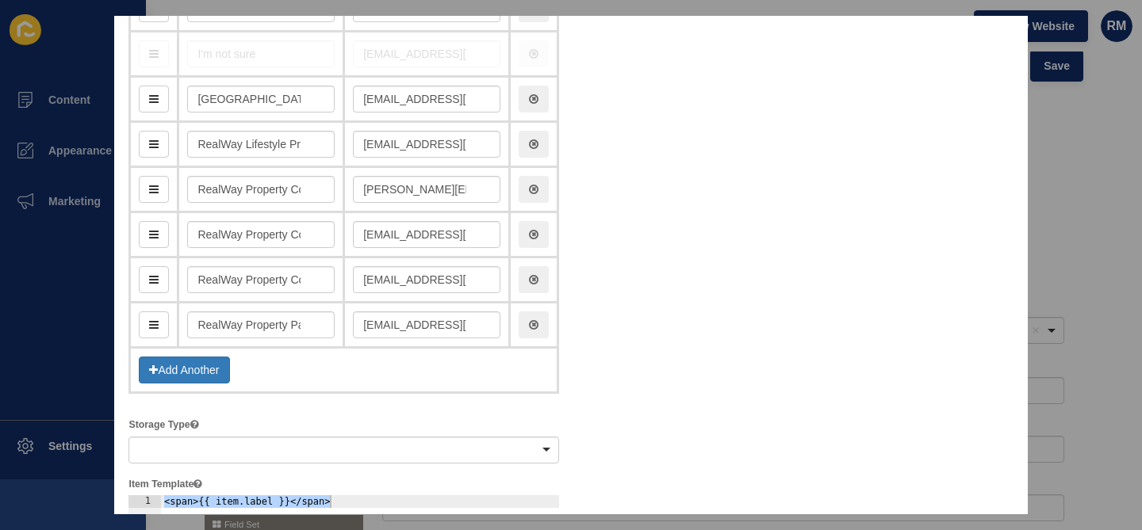
drag, startPoint x: 153, startPoint y: 323, endPoint x: 173, endPoint y: 54, distance: 269.5
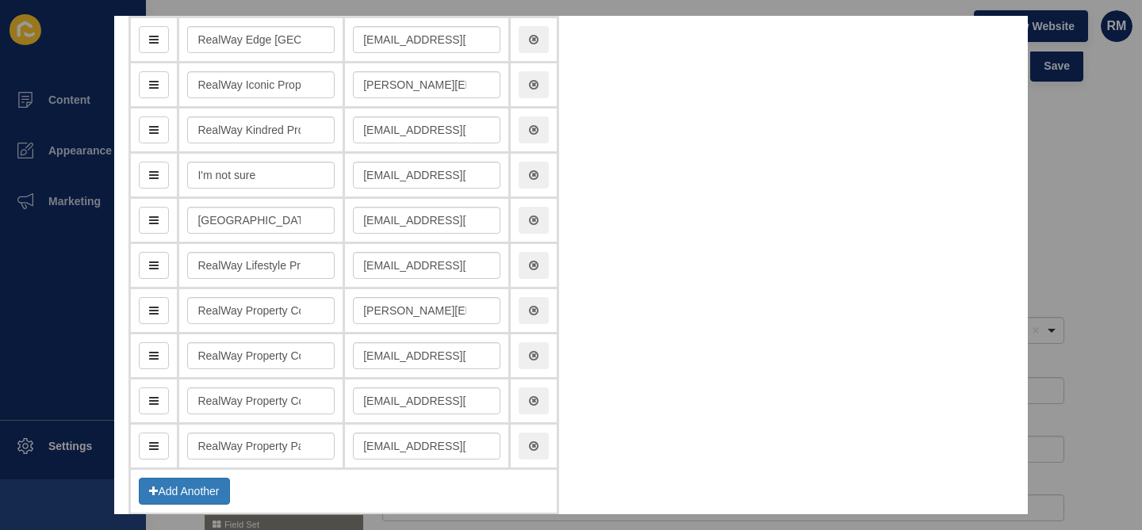
scroll to position [247, 0]
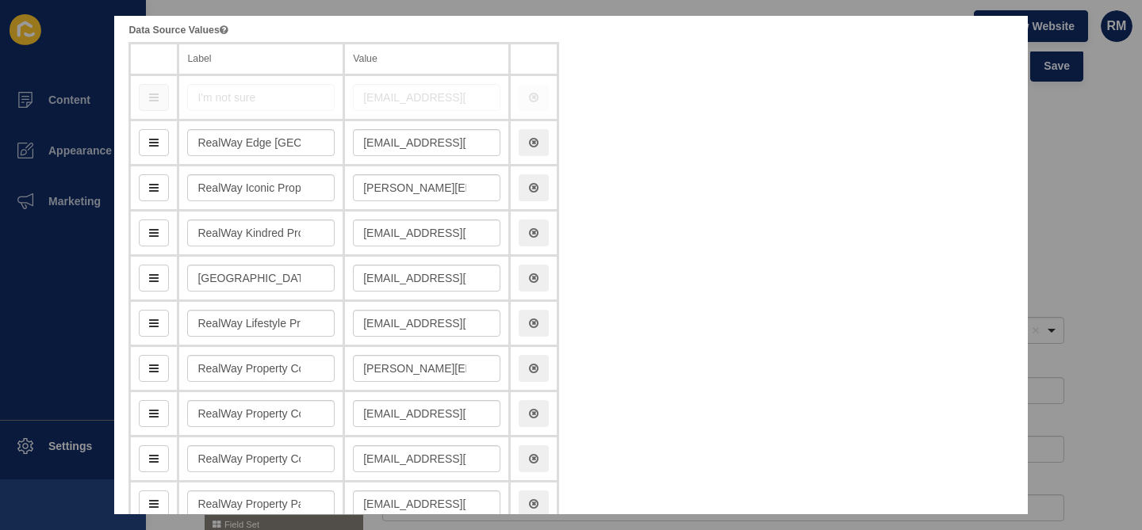
drag, startPoint x: 162, startPoint y: 237, endPoint x: 160, endPoint y: 88, distance: 149.0
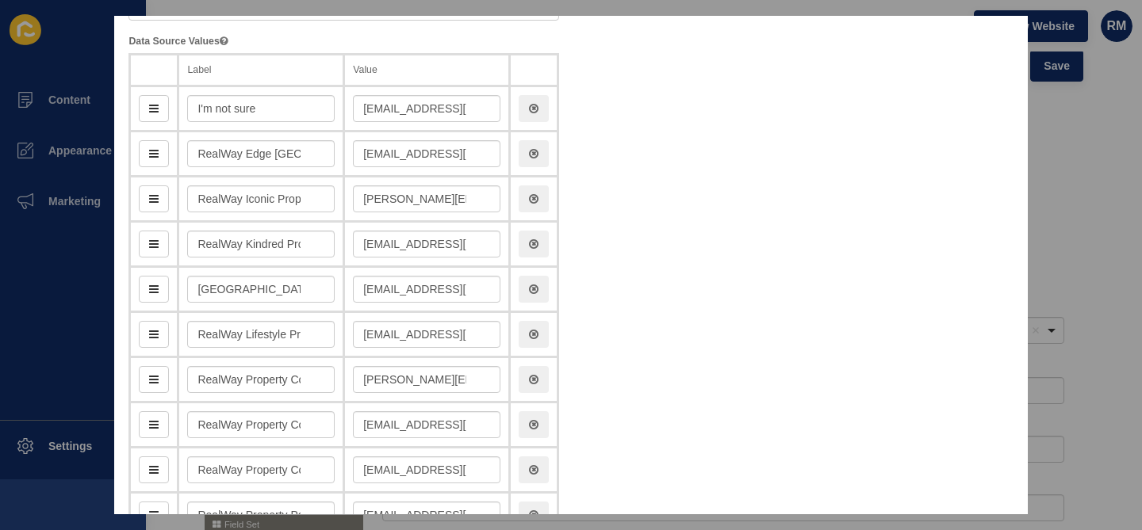
scroll to position [0, 0]
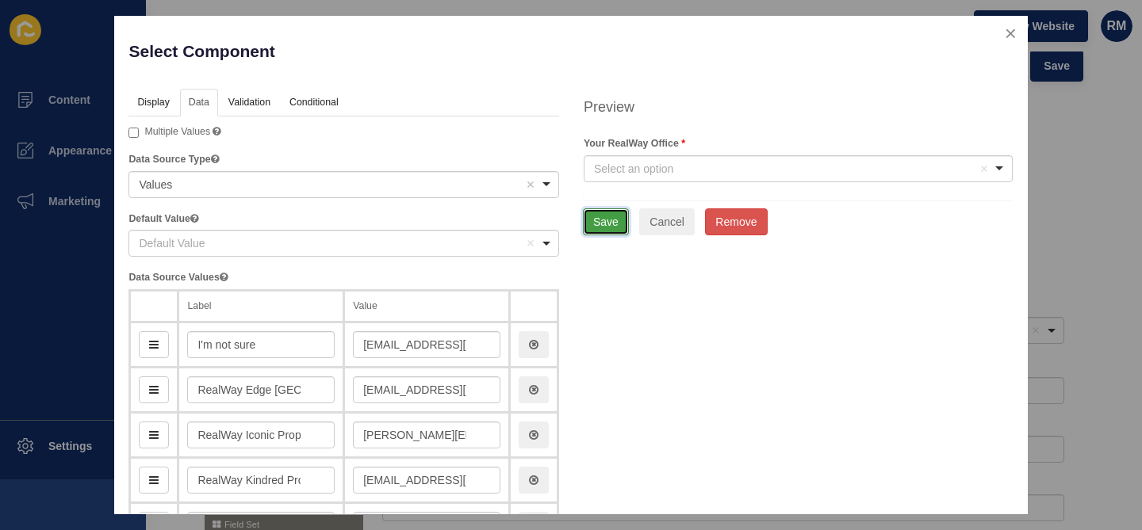
click at [606, 224] on button "Save" at bounding box center [606, 221] width 46 height 27
click at [606, 231] on button "Save" at bounding box center [606, 221] width 46 height 27
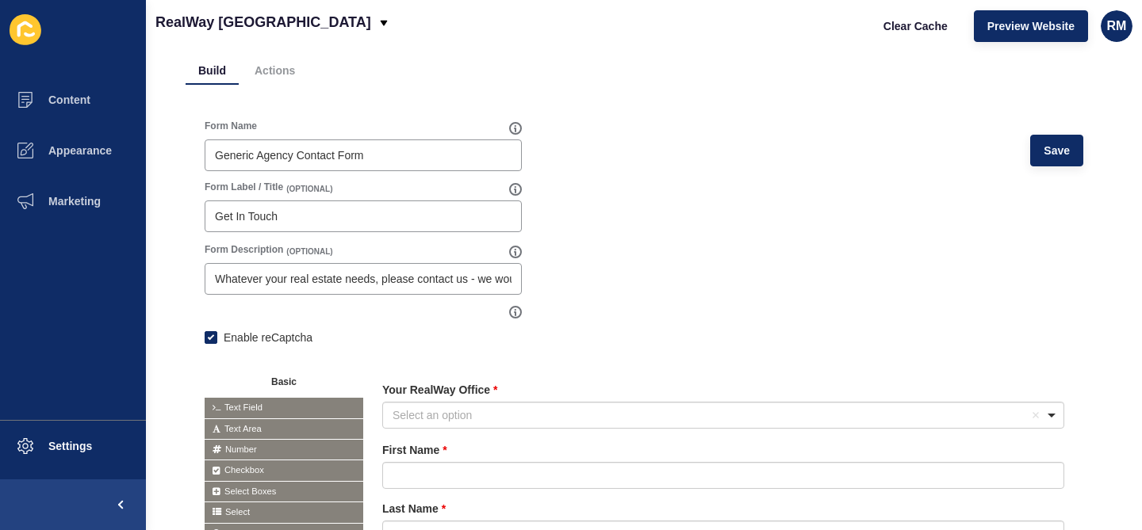
scroll to position [115, 0]
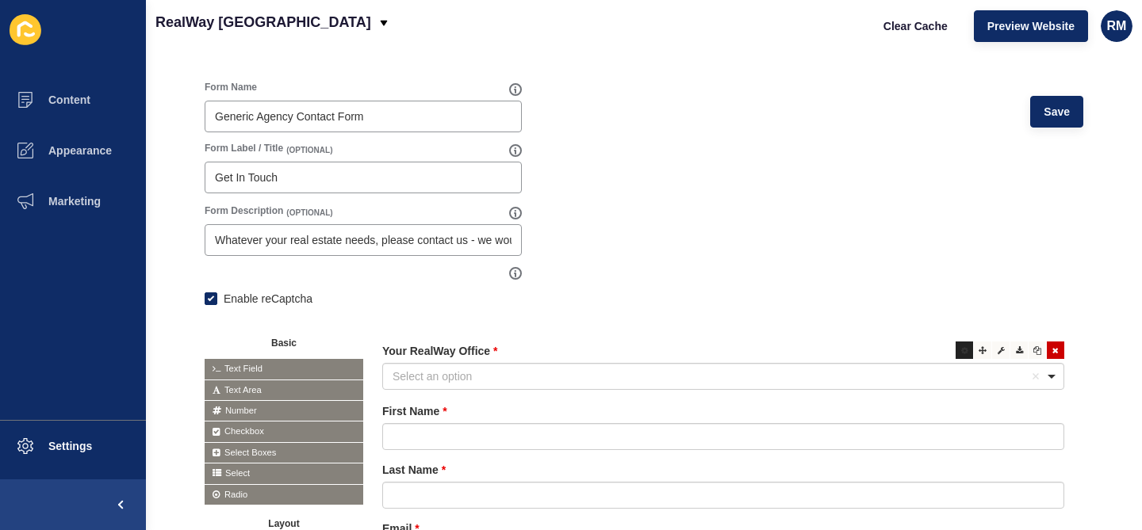
click at [962, 346] on icon at bounding box center [964, 350] width 7 height 8
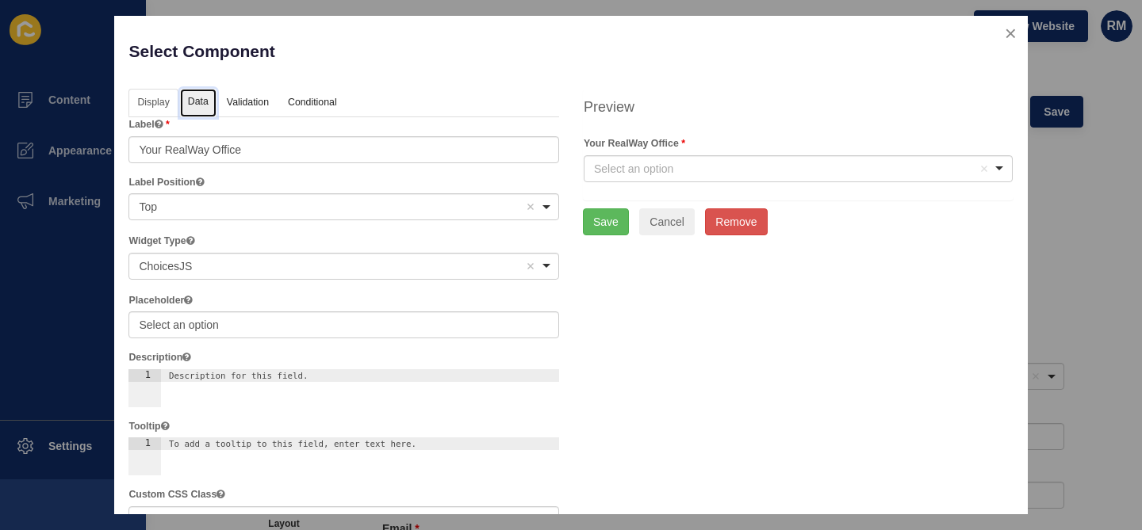
click at [192, 103] on link "Data" at bounding box center [198, 103] width 36 height 29
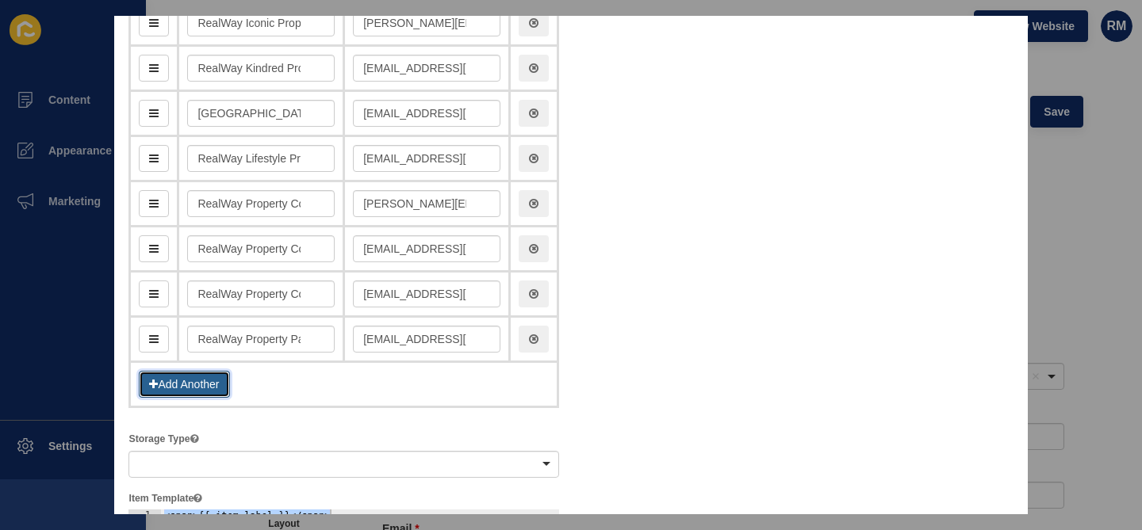
click at [193, 384] on button "Add Another" at bounding box center [184, 384] width 90 height 27
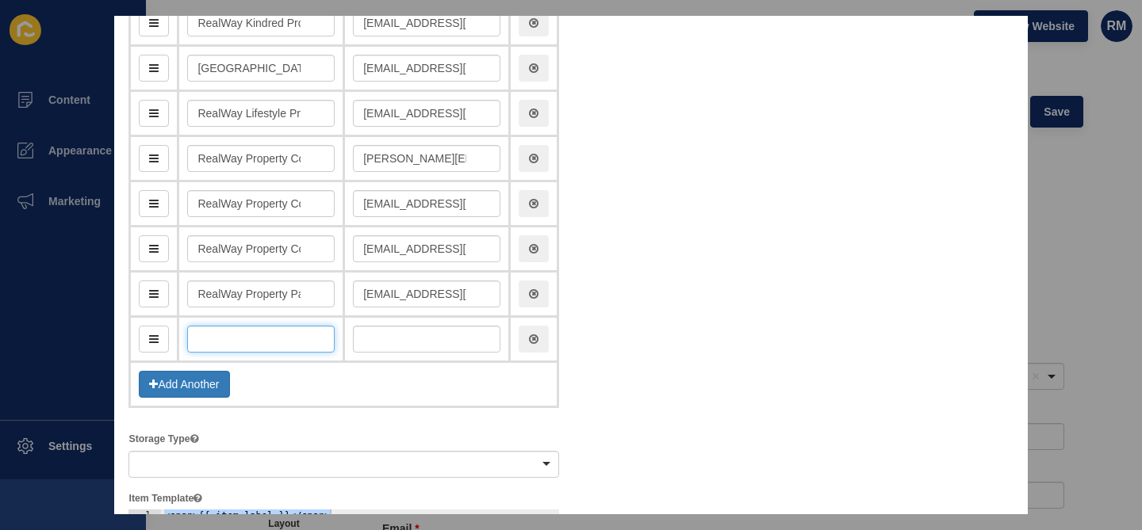
click at [312, 350] on input "text" at bounding box center [260, 339] width 147 height 27
type input "I"
type input "i"
type input "I'm"
type input "im"
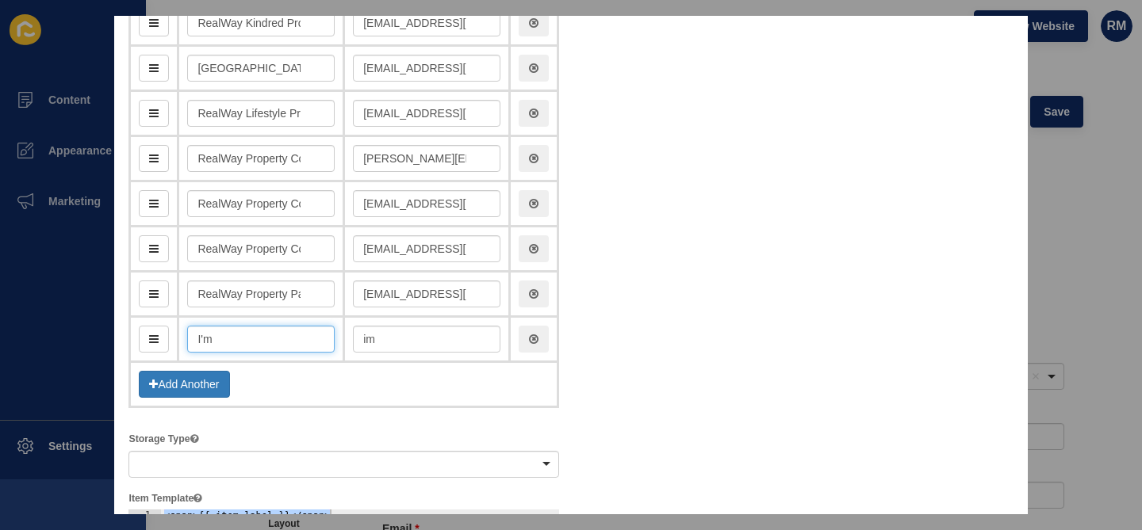
type input "I'm n"
type input "imN"
type input "I'm no"
type input "imNo"
type input "I'm not"
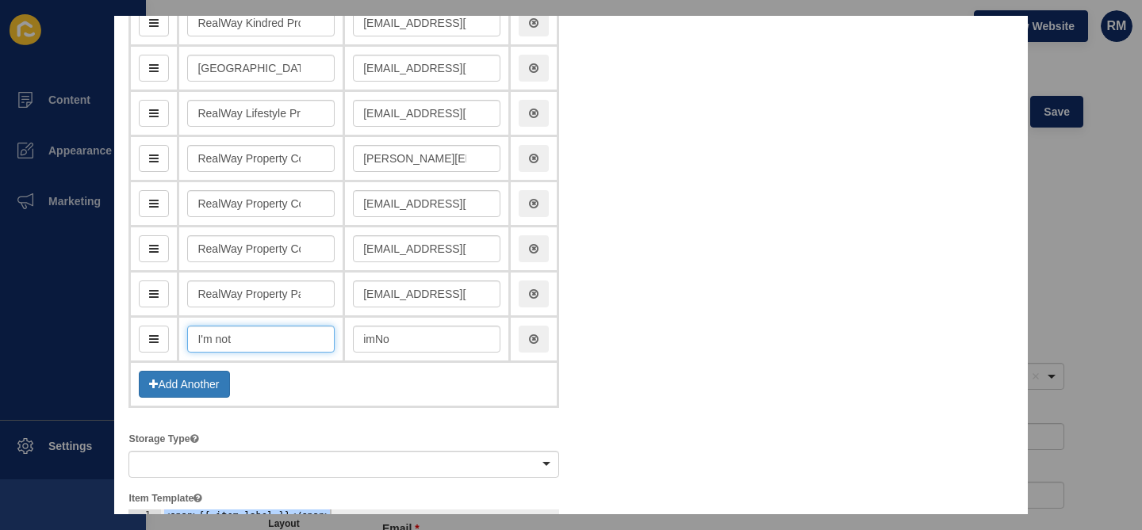
type input "imNot"
type input "I'm not sur"
type input "imNotSu"
type input "I'm not sure"
type input "imNotSure"
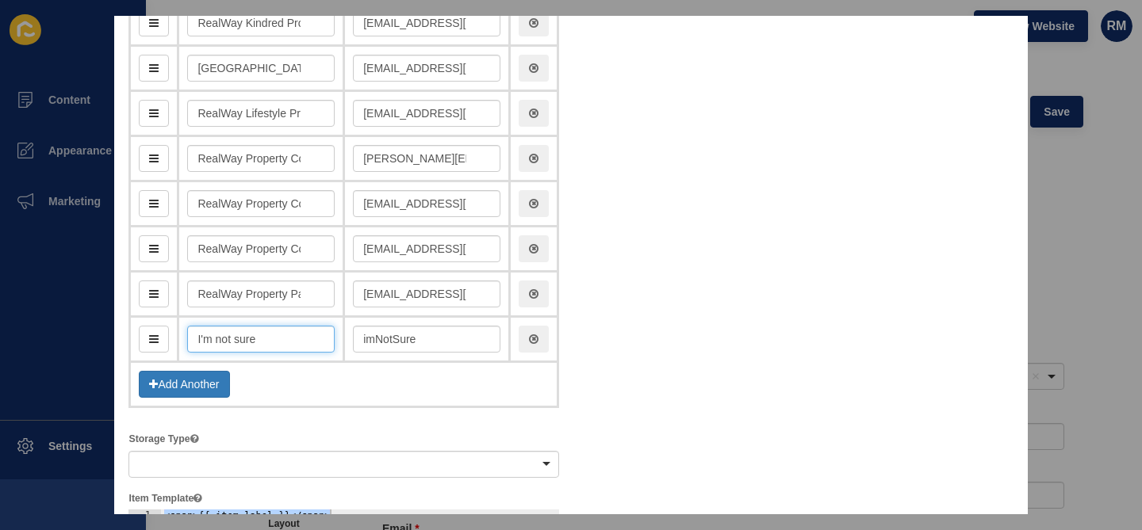
type input "I'm not sure"
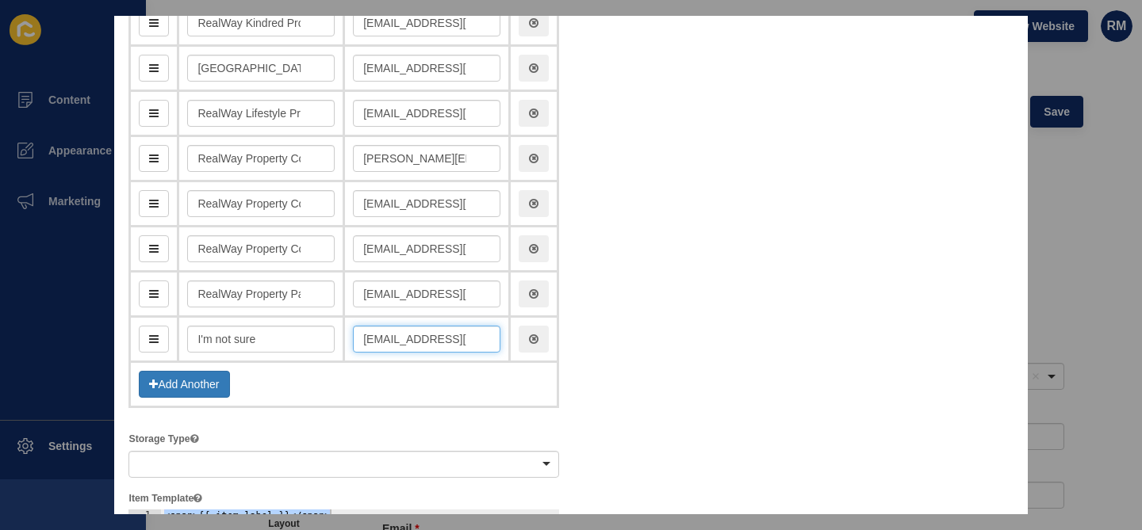
scroll to position [0, 3]
type input "[EMAIL_ADDRESS][DOMAIN_NAME]"
click at [785, 308] on div "Display Data Validation API Conditional Logic Layout Label Your RealWay Office …" at bounding box center [571, 511] width 908 height 1669
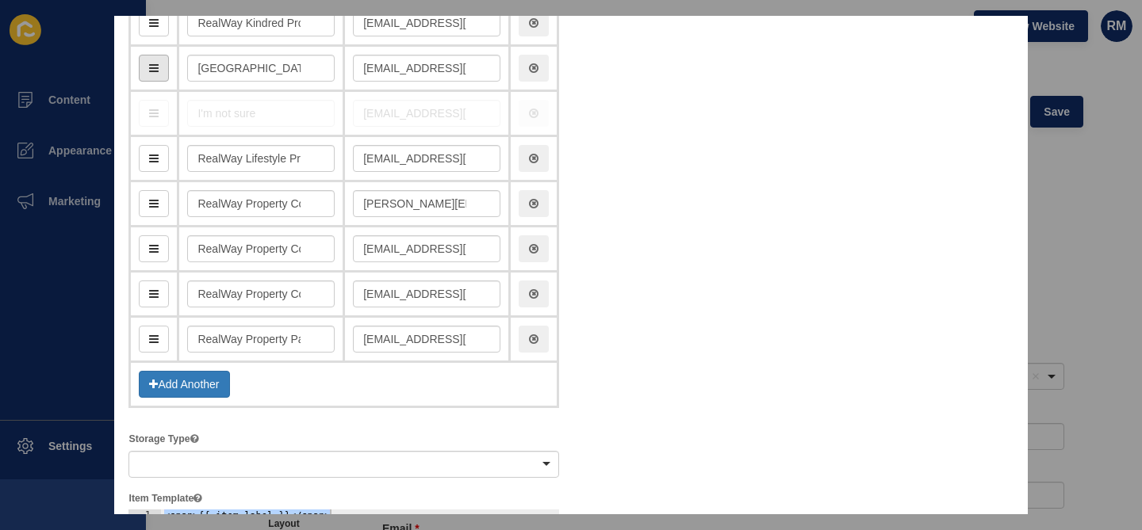
drag, startPoint x: 146, startPoint y: 333, endPoint x: 148, endPoint y: 71, distance: 261.6
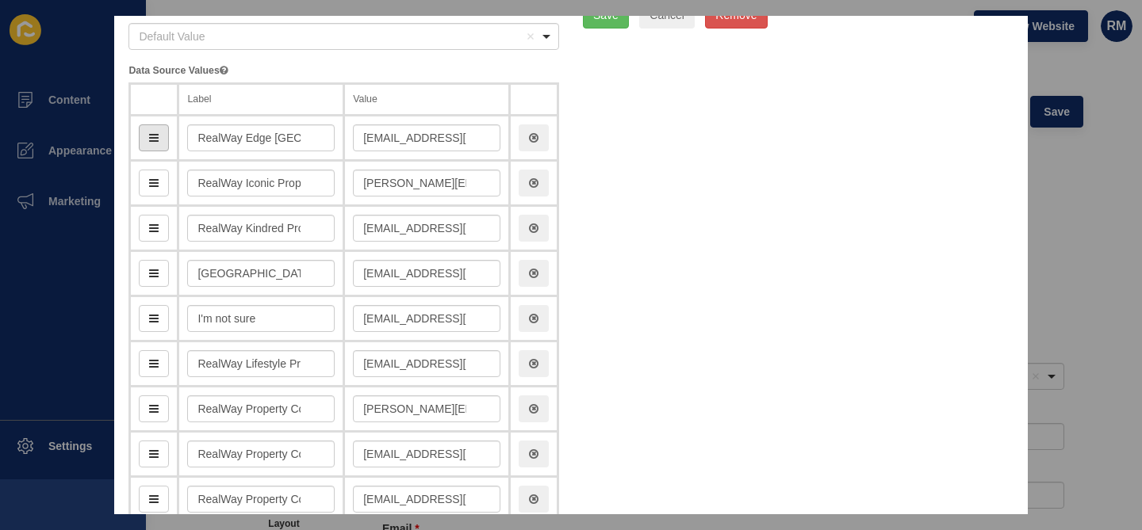
scroll to position [102, 0]
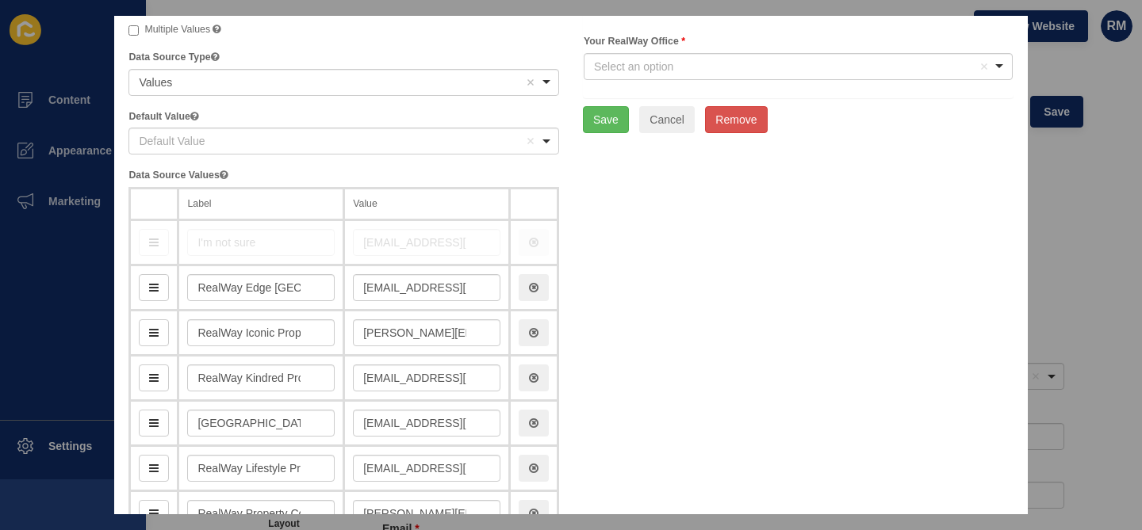
drag, startPoint x: 163, startPoint y: 415, endPoint x: 171, endPoint y: 228, distance: 188.0
click at [618, 125] on button "Save" at bounding box center [606, 119] width 46 height 27
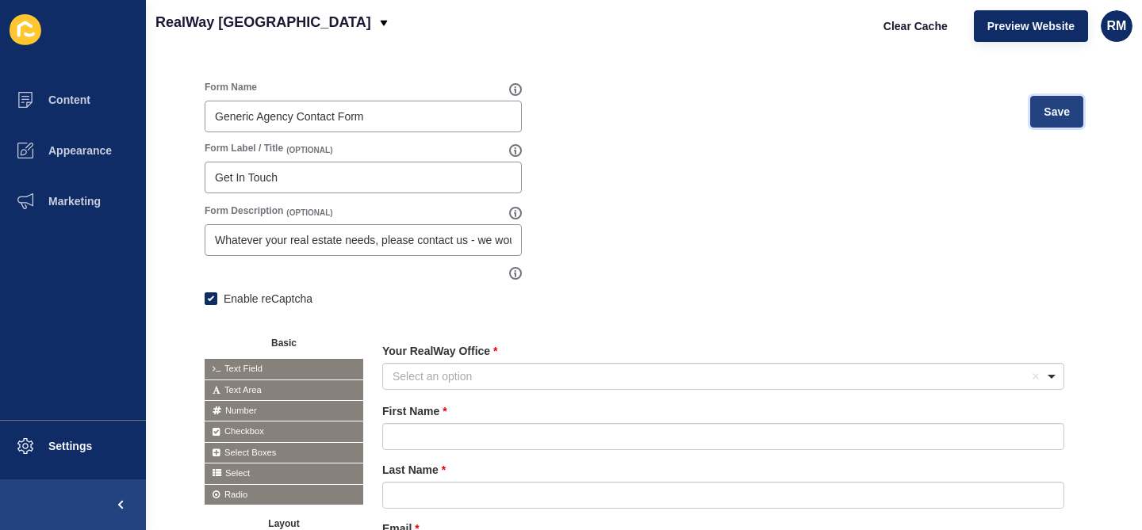
click at [1066, 105] on span "Save" at bounding box center [1056, 112] width 26 height 16
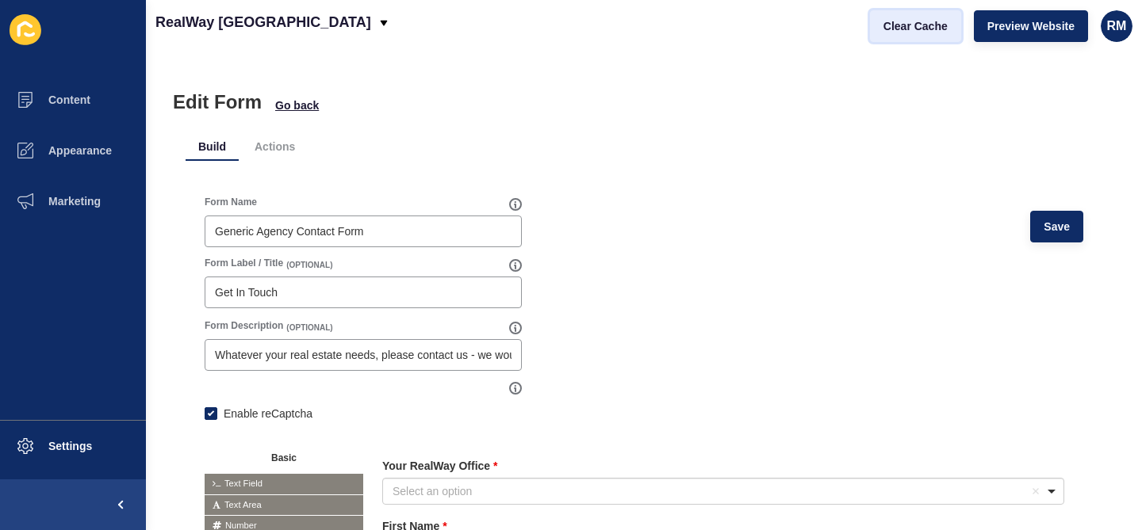
click at [901, 16] on button "Clear Cache" at bounding box center [915, 26] width 91 height 32
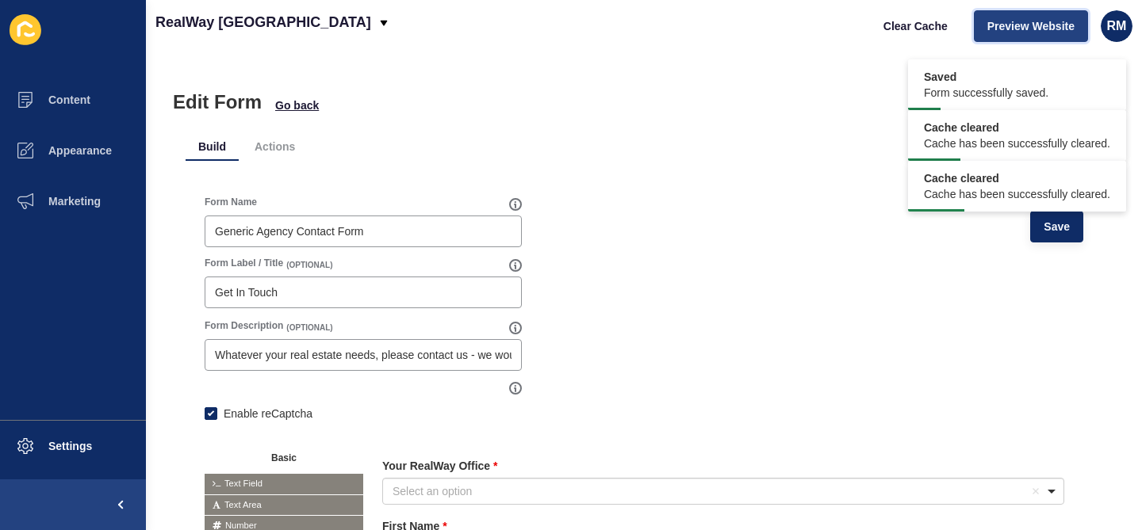
click at [1027, 37] on button "Preview Website" at bounding box center [1030, 26] width 114 height 32
